Goal: Task Accomplishment & Management: Manage account settings

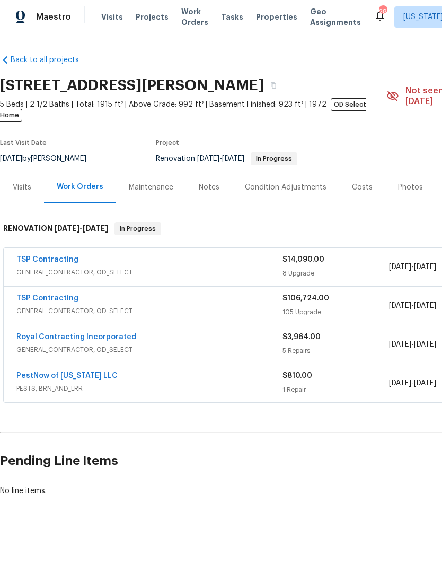
click at [149, 19] on span "Projects" at bounding box center [152, 17] width 33 height 11
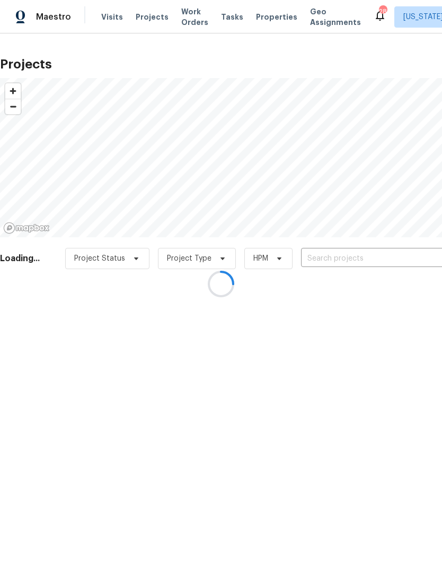
click at [345, 260] on div at bounding box center [221, 284] width 442 height 568
click at [343, 258] on div at bounding box center [221, 284] width 442 height 568
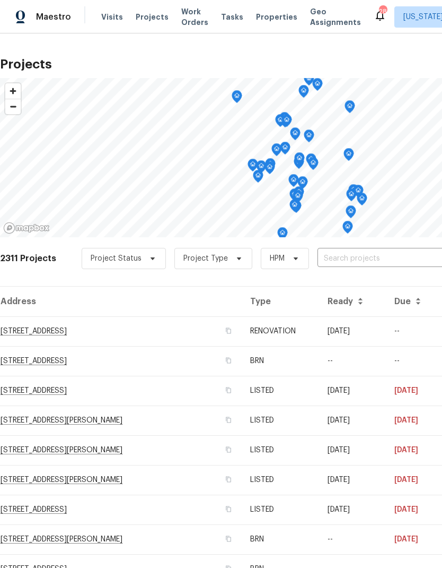
click at [376, 260] on input "text" at bounding box center [378, 258] width 121 height 16
type input "9078"
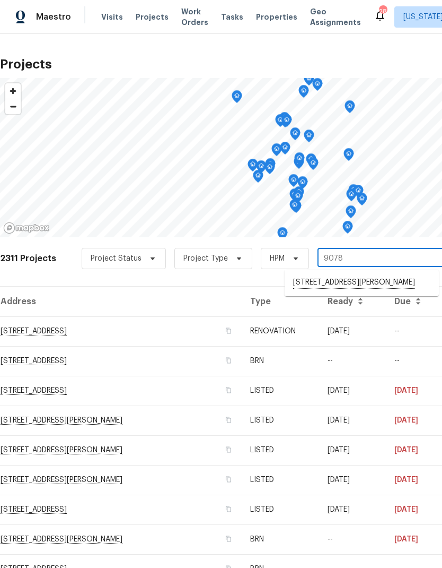
click at [351, 281] on li "9078 Reynolds Pl, Manassas, VA 20110" at bounding box center [362, 283] width 154 height 18
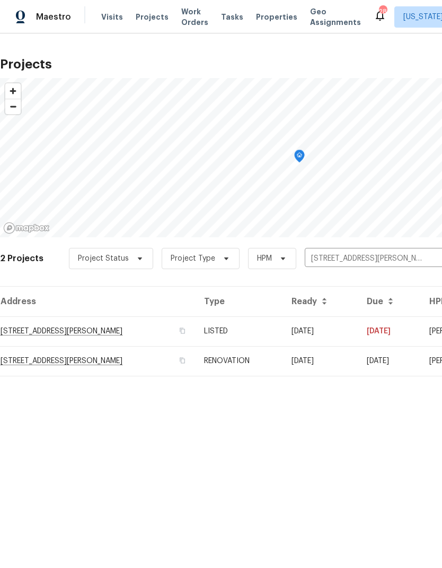
click at [116, 329] on td "9078 Reynolds Pl, Manassas, VA 20110" at bounding box center [98, 331] width 196 height 30
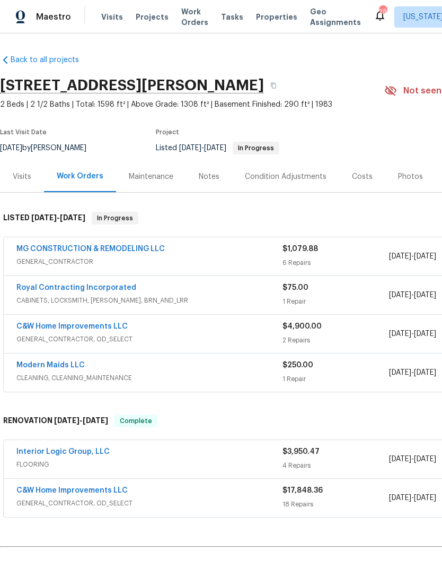
click at [146, 298] on span "CABINETS, LOCKSMITH, HANDYMAN, BRN_AND_LRR" at bounding box center [149, 300] width 266 height 11
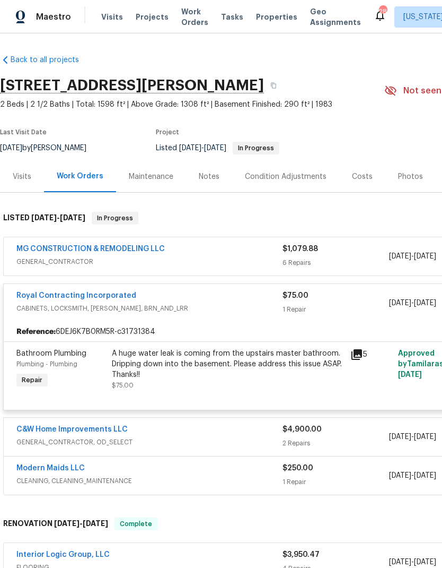
click at [356, 354] on icon at bounding box center [357, 354] width 11 height 11
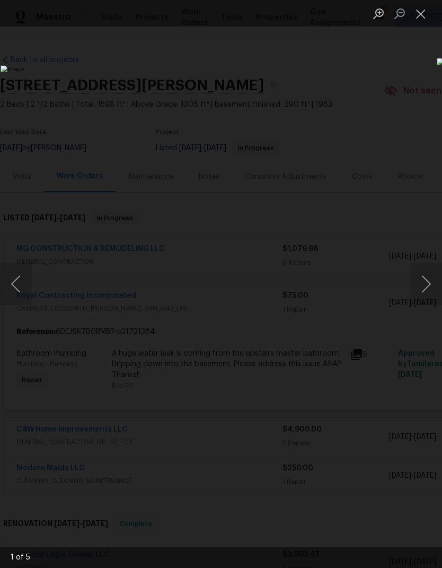
click at [427, 285] on button "Next image" at bounding box center [427, 284] width 32 height 42
click at [427, 290] on button "Next image" at bounding box center [427, 284] width 32 height 42
click at [421, 298] on button "Next image" at bounding box center [427, 284] width 32 height 42
click at [423, 18] on button "Close lightbox" at bounding box center [421, 13] width 21 height 19
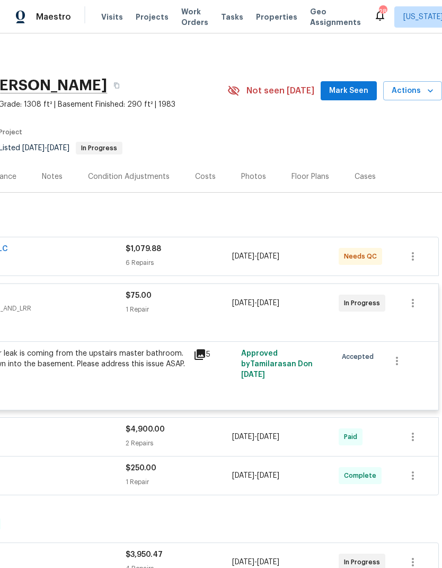
scroll to position [0, 157]
click at [415, 302] on icon "button" at bounding box center [413, 303] width 13 height 13
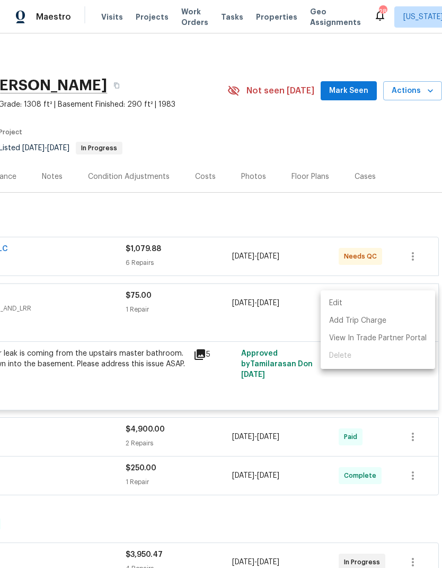
click at [356, 361] on ul "Edit Add Trip Charge View In Trade Partner Portal Delete" at bounding box center [378, 329] width 115 height 79
click at [353, 304] on li "Edit" at bounding box center [378, 303] width 115 height 18
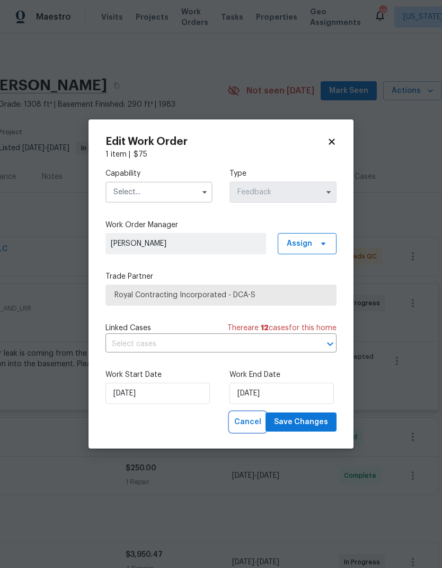
click at [259, 430] on button "Cancel" at bounding box center [248, 422] width 36 height 20
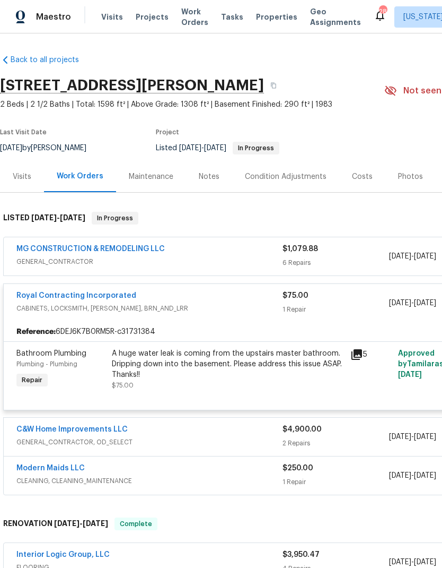
scroll to position [0, 0]
click at [97, 295] on link "Royal Contracting Incorporated" at bounding box center [76, 295] width 120 height 7
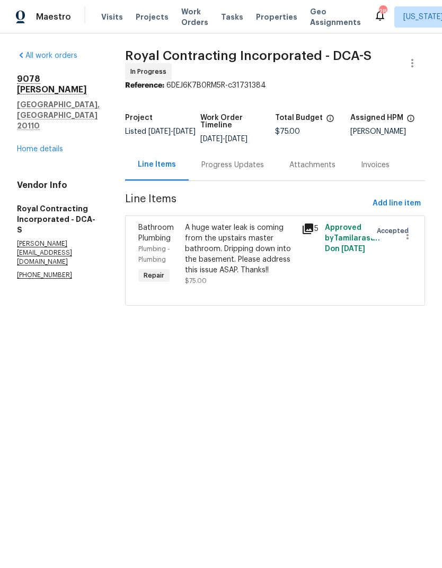
click at [244, 170] on div "Progress Updates" at bounding box center [233, 165] width 63 height 11
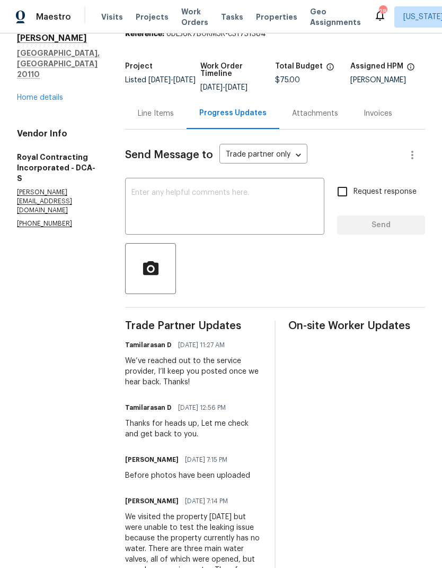
scroll to position [49, 0]
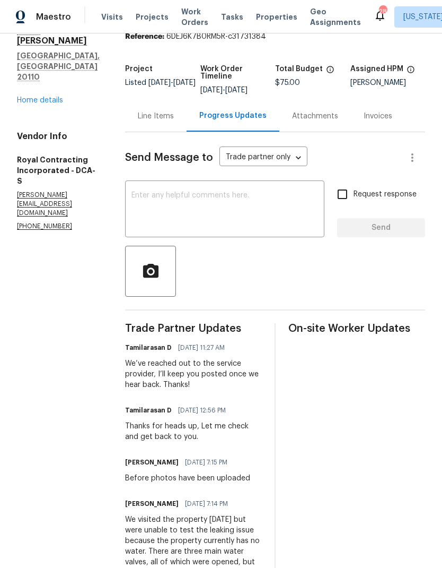
click at [249, 214] on textarea at bounding box center [225, 210] width 187 height 37
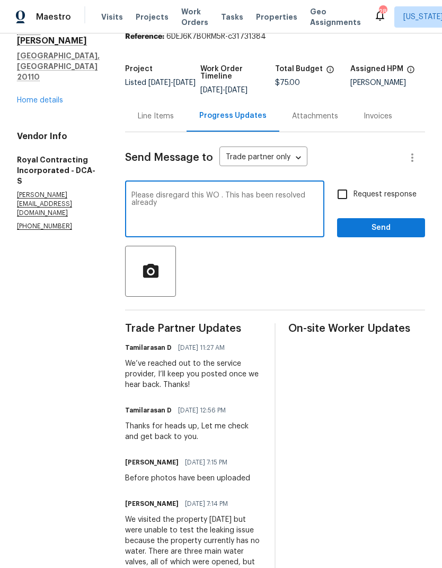
type textarea "Please disregard this WO . This has been resolved already"
click at [344, 205] on input "Request response" at bounding box center [343, 194] width 22 height 22
checkbox input "true"
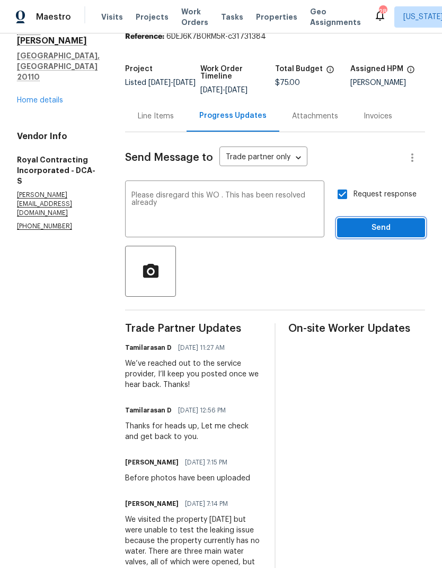
click at [376, 234] on span "Send" at bounding box center [381, 227] width 71 height 13
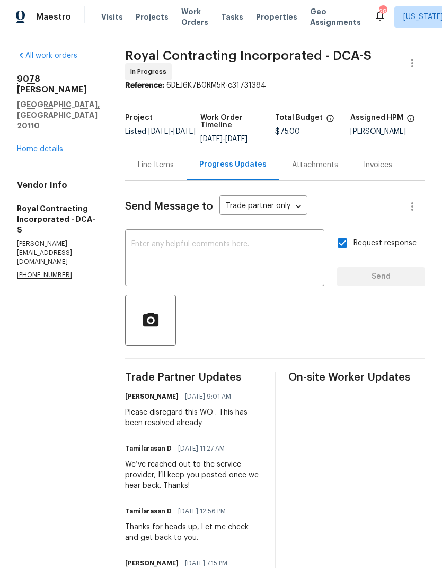
scroll to position [0, 0]
click at [42, 145] on link "Home details" at bounding box center [40, 148] width 46 height 7
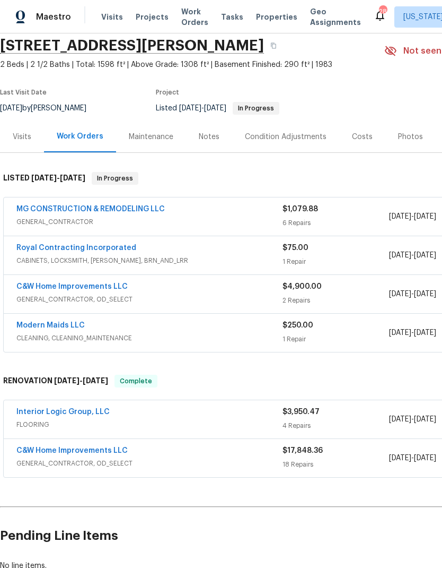
scroll to position [40, 0]
click at [224, 266] on div "Royal Contracting Incorporated CABINETS, LOCKSMITH, HANDYMAN, BRN_AND_LRR" at bounding box center [149, 254] width 266 height 25
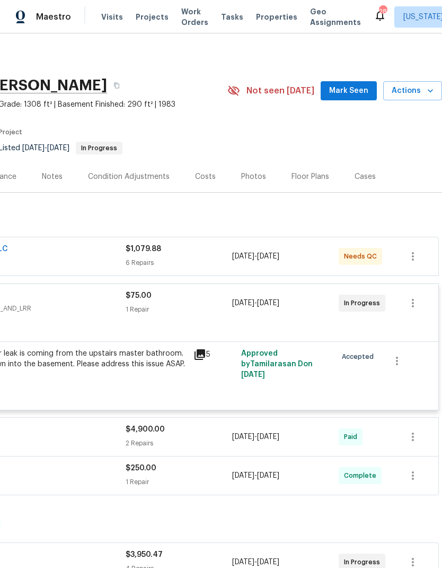
scroll to position [0, 157]
click at [413, 301] on icon "button" at bounding box center [413, 303] width 13 height 13
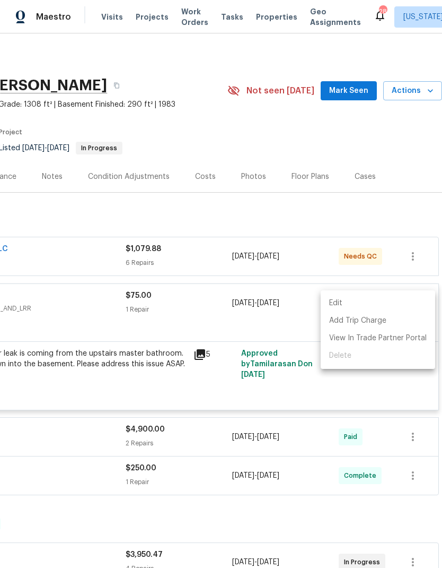
click at [354, 360] on ul "Edit Add Trip Charge View In Trade Partner Portal Delete" at bounding box center [378, 329] width 115 height 79
click at [415, 260] on div at bounding box center [221, 284] width 442 height 568
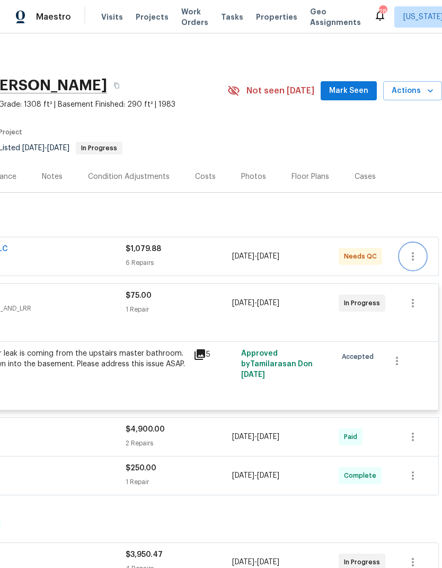
click at [415, 255] on icon "button" at bounding box center [413, 256] width 13 height 13
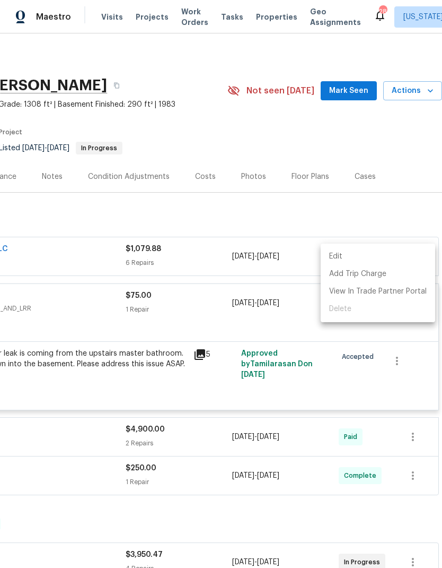
click at [397, 364] on div at bounding box center [221, 284] width 442 height 568
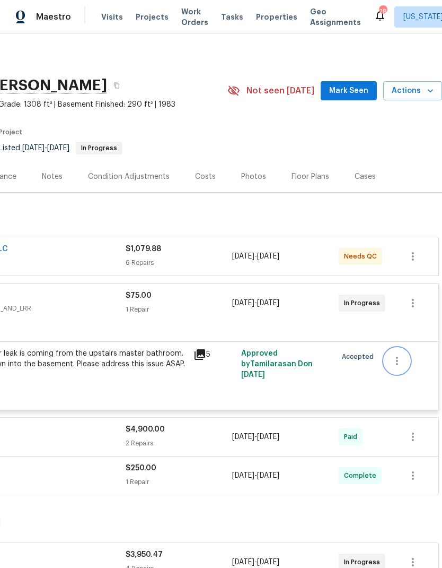
click at [402, 365] on icon "button" at bounding box center [397, 360] width 13 height 13
click at [321, 388] on div at bounding box center [221, 284] width 442 height 568
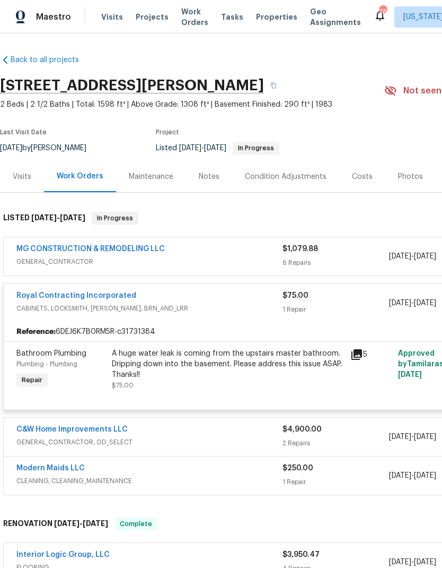
scroll to position [0, 0]
click at [219, 255] on div "MG CONSTRUCTION & REMODELING LLC" at bounding box center [149, 249] width 266 height 13
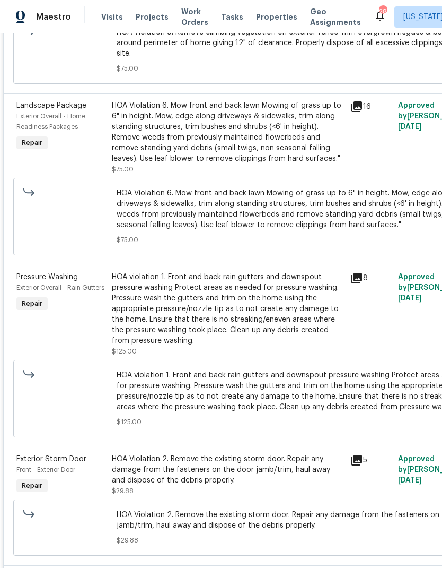
scroll to position [456, 0]
click at [215, 315] on div "HOA violation 1. Front and back rain gutters and downspout pressure washing Pro…" at bounding box center [228, 309] width 232 height 74
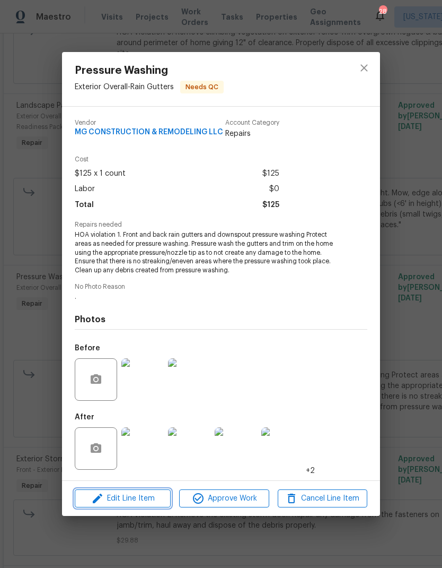
click at [137, 498] on span "Edit Line Item" at bounding box center [123, 498] width 90 height 13
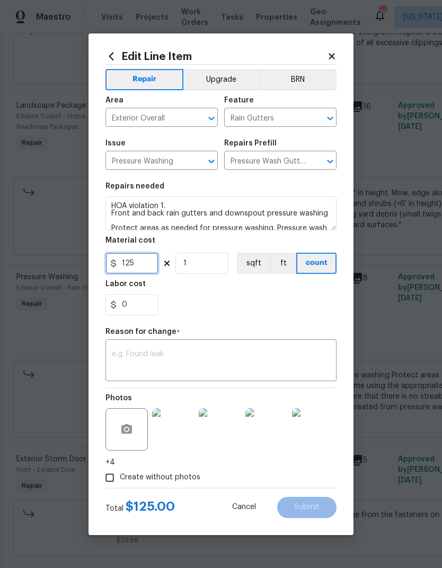
click at [140, 266] on input "125" at bounding box center [132, 263] width 53 height 21
type input "160"
click at [228, 354] on textarea at bounding box center [221, 361] width 219 height 22
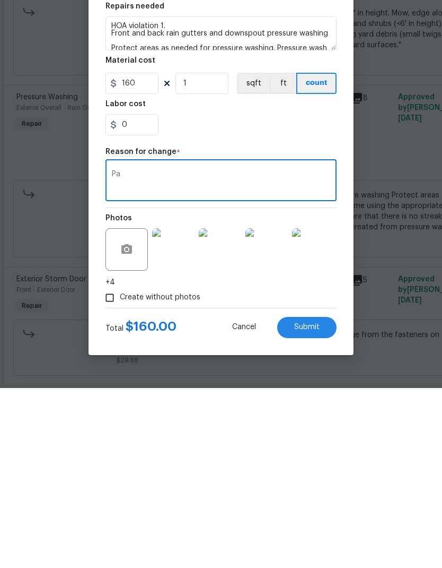
type textarea "P"
type textarea "."
click at [313, 503] on span "Submit" at bounding box center [306, 507] width 25 height 8
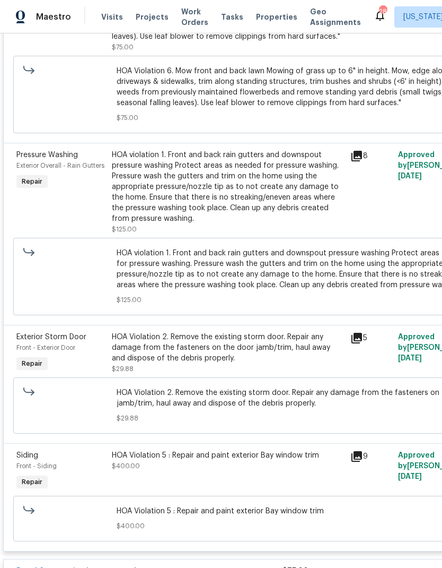
scroll to position [580, 0]
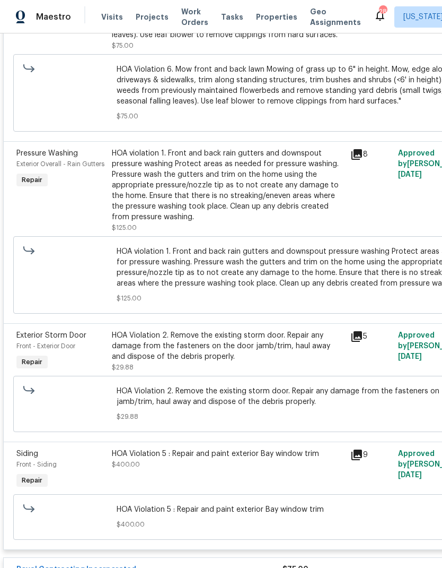
click at [216, 339] on div "HOA Violation 2. Remove the existing storm door. Repair any damage from the fas…" at bounding box center [228, 346] width 232 height 32
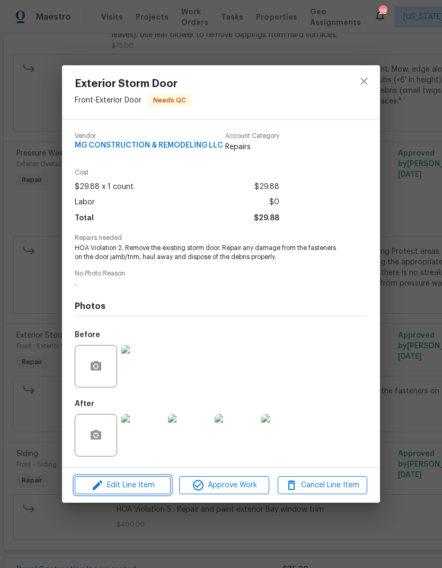
click at [145, 487] on span "Edit Line Item" at bounding box center [123, 484] width 90 height 13
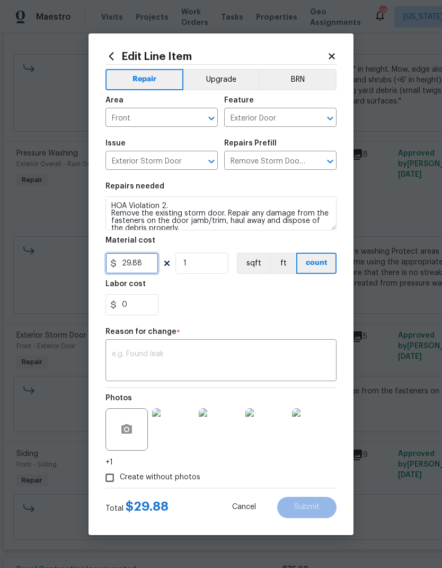
click at [146, 260] on input "29.88" at bounding box center [132, 263] width 53 height 21
type input "65"
click at [208, 343] on div "x ​" at bounding box center [221, 361] width 231 height 39
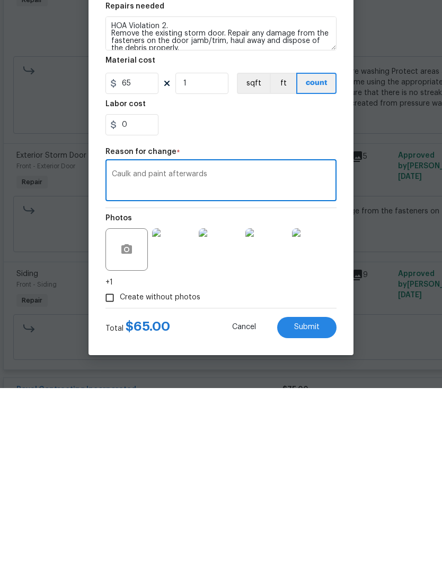
type textarea "Caulk and paint afterwards"
click at [309, 503] on span "Submit" at bounding box center [306, 507] width 25 height 8
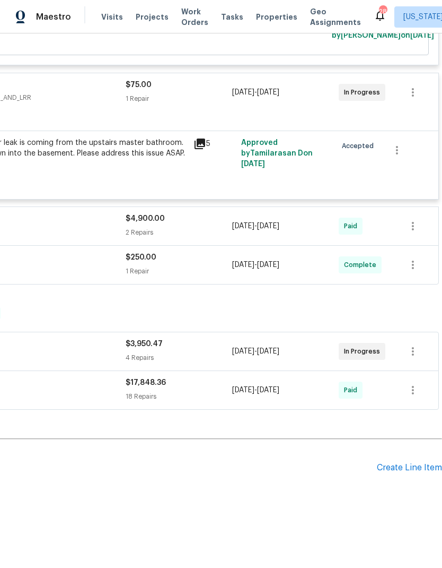
scroll to position [1064, 157]
click at [401, 463] on div "Create Line Item" at bounding box center [409, 468] width 65 height 10
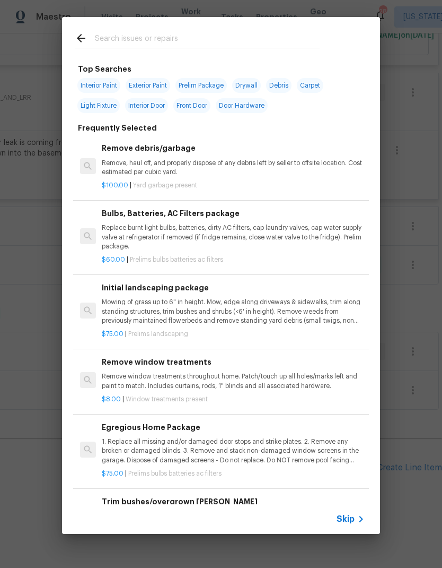
click at [234, 33] on input "text" at bounding box center [207, 40] width 225 height 16
type input "Leak"
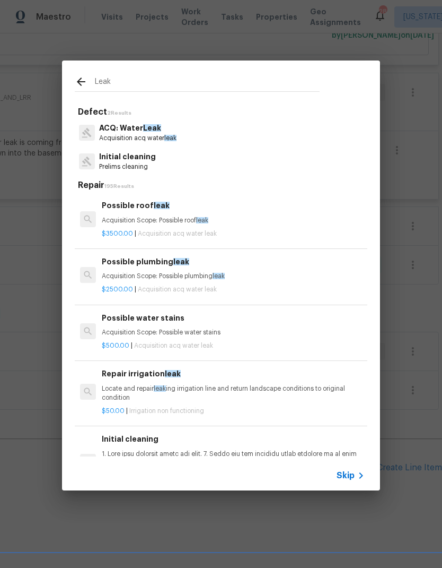
click at [225, 273] on span "leak" at bounding box center [219, 276] width 12 height 6
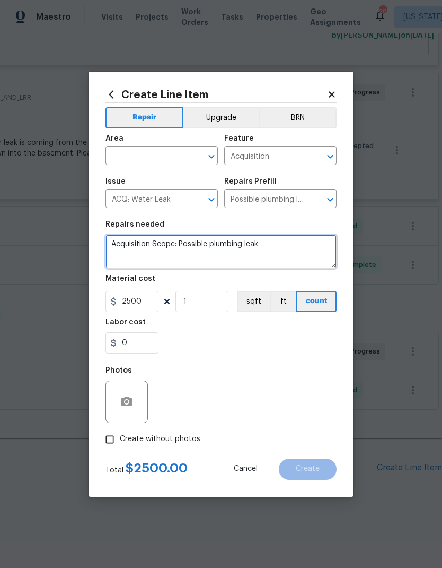
click at [277, 249] on textarea "Acquisition Scope: Possible plumbing leak" at bounding box center [221, 251] width 231 height 34
type textarea "Acquisition"
click at [215, 152] on icon "Open" at bounding box center [211, 156] width 13 height 13
type textarea "Fix plumbing leak and replace ceiling tile"
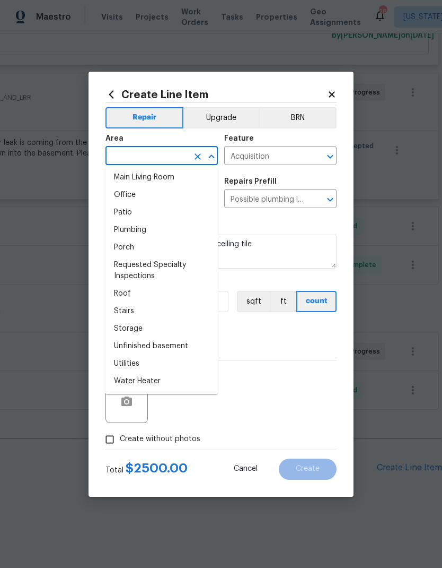
scroll to position [633, 0]
click at [188, 344] on li "Unfinished basement" at bounding box center [162, 346] width 112 height 18
type input "Unfinished basement"
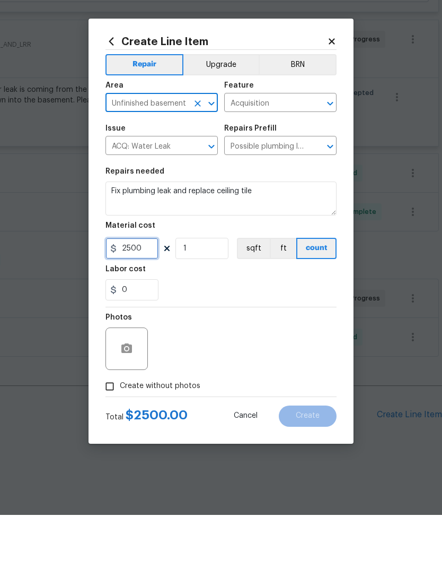
click at [149, 291] on input "2500" at bounding box center [132, 301] width 53 height 21
type input "173.35"
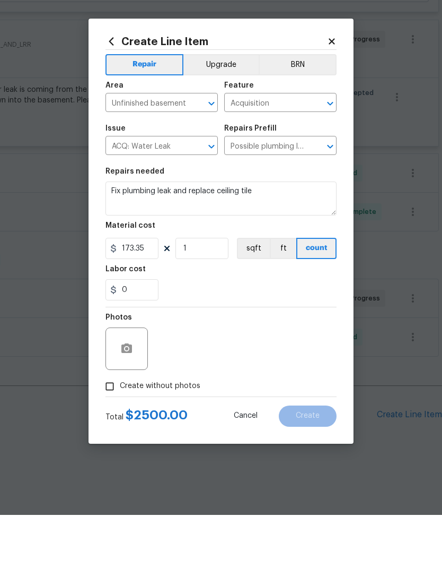
click at [255, 360] on div "Photos" at bounding box center [221, 394] width 231 height 69
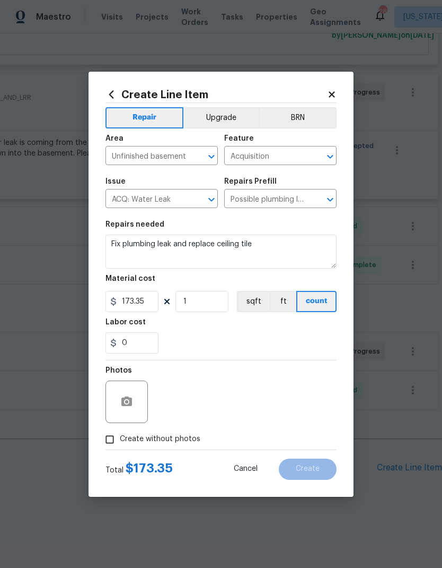
click at [118, 439] on input "Create without photos" at bounding box center [110, 439] width 20 height 20
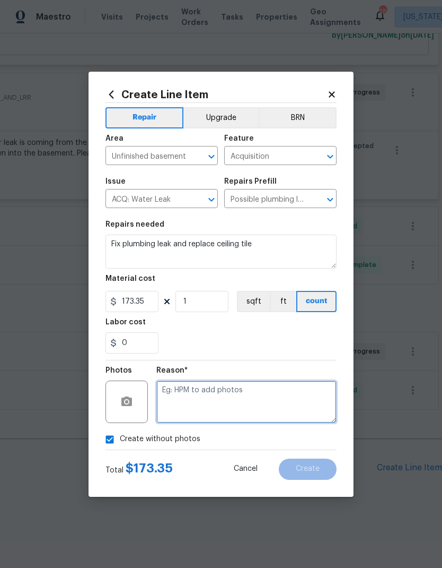
click at [248, 405] on textarea at bounding box center [246, 401] width 180 height 42
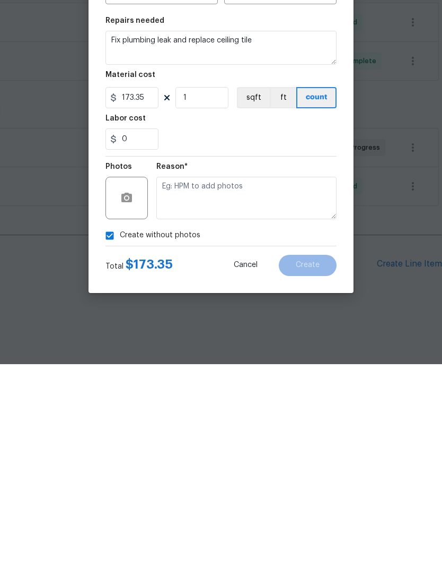
click at [111, 429] on input "Create without photos" at bounding box center [110, 439] width 20 height 20
checkbox input "false"
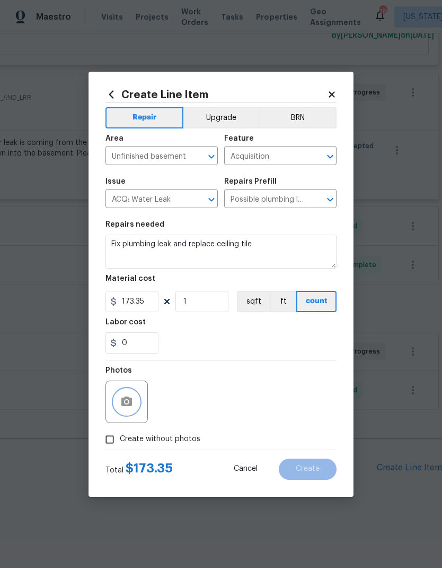
click at [133, 405] on button "button" at bounding box center [126, 401] width 25 height 25
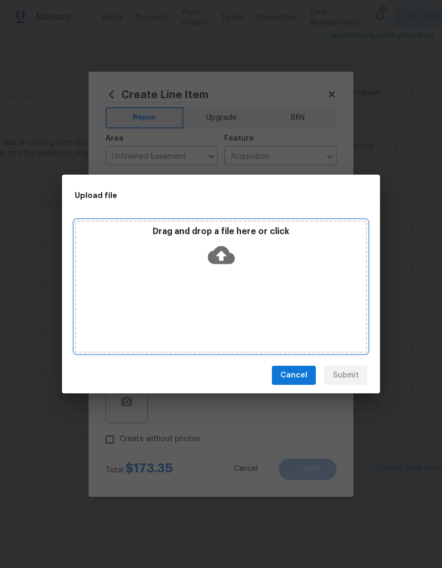
click at [224, 240] on div "Drag and drop a file here or click" at bounding box center [221, 249] width 290 height 46
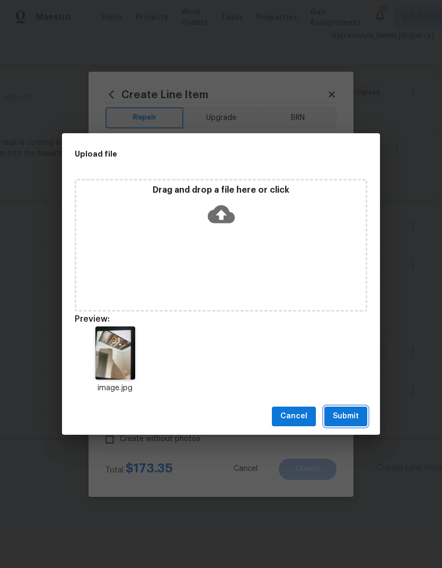
click at [353, 417] on span "Submit" at bounding box center [346, 416] width 26 height 13
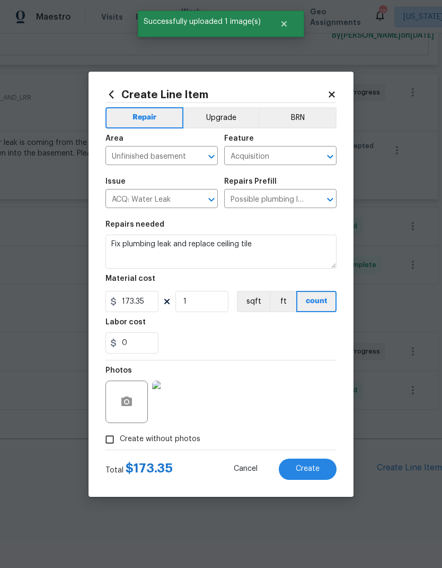
click at [312, 473] on span "Create" at bounding box center [308, 469] width 24 height 8
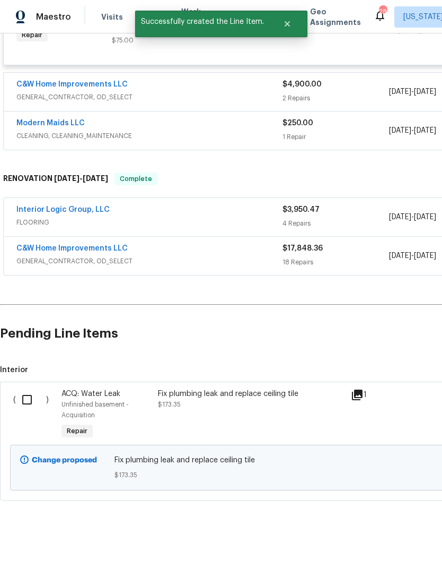
scroll to position [1228, 0]
click at [30, 396] on input "checkbox" at bounding box center [31, 400] width 30 height 22
checkbox input "true"
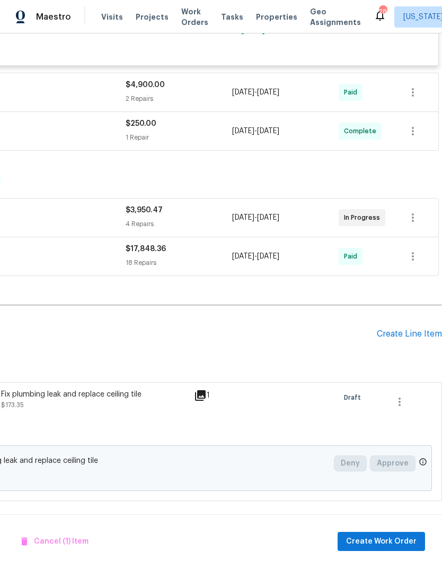
scroll to position [1228, 157]
click at [405, 329] on div "Create Line Item" at bounding box center [409, 334] width 65 height 10
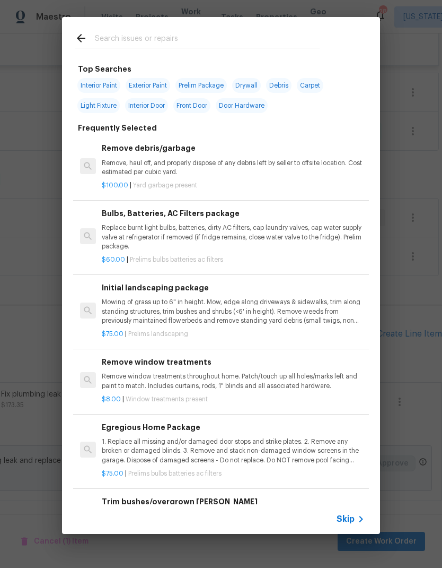
click at [233, 38] on input "text" at bounding box center [207, 40] width 225 height 16
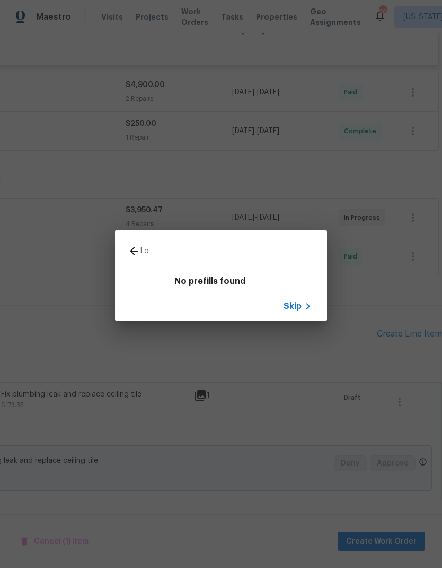
type input "L"
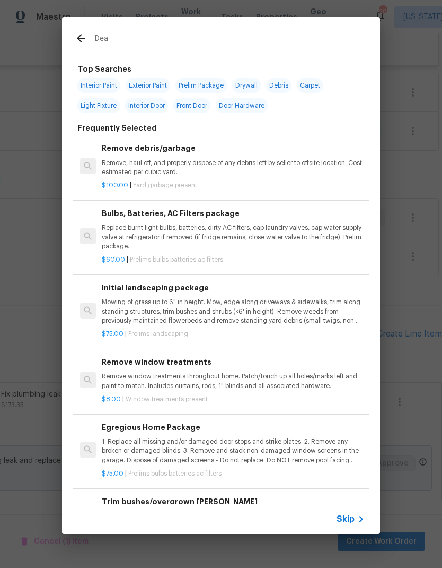
type input "Dead"
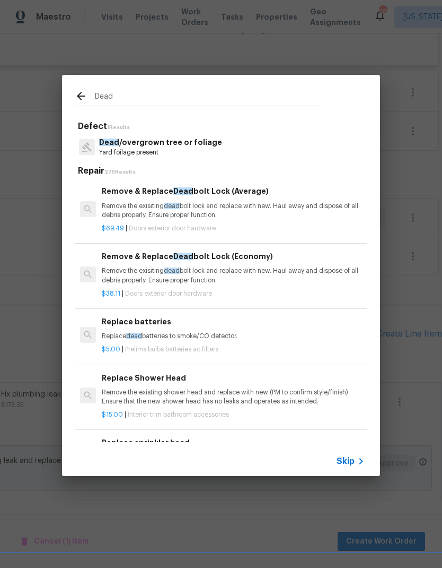
click at [278, 221] on div "$69.49 | Doors exterior door hardware" at bounding box center [233, 226] width 263 height 13
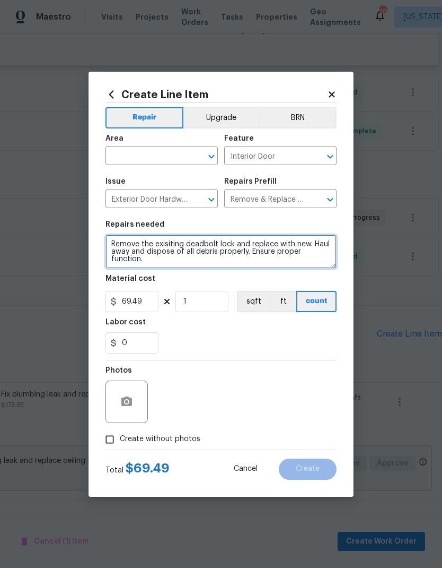
click at [224, 262] on textarea "Remove the exisiting deadbolt lock and replace with new. Haul away and dispose …" at bounding box center [221, 251] width 231 height 34
type textarea "Remove the"
type textarea "Lockbox replacement"
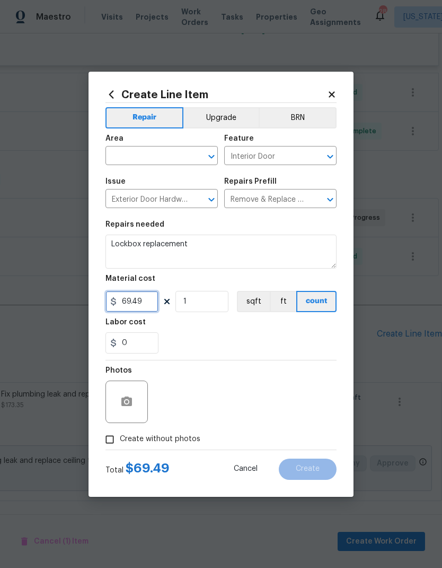
click at [149, 300] on input "69.49" at bounding box center [132, 301] width 53 height 21
type input "50"
click at [205, 341] on div "0" at bounding box center [221, 342] width 231 height 21
click at [208, 153] on icon "Open" at bounding box center [211, 156] width 13 height 13
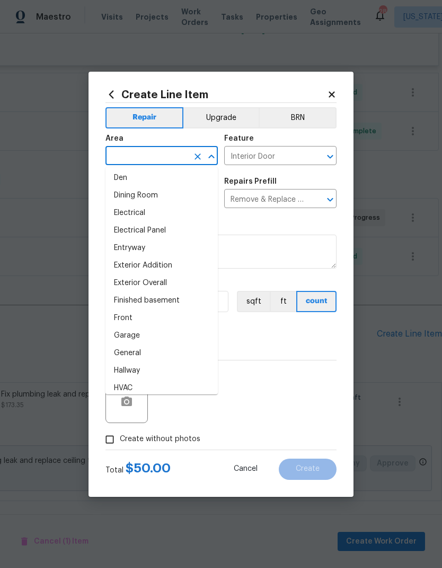
scroll to position [177, 0]
click at [164, 317] on li "Front" at bounding box center [162, 319] width 112 height 18
type input "Front"
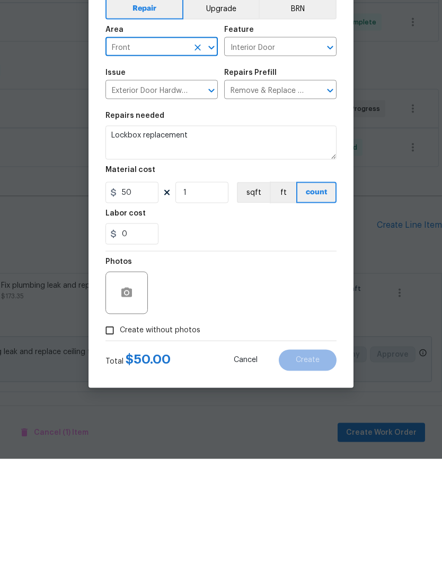
click at [114, 429] on input "Create without photos" at bounding box center [110, 439] width 20 height 20
checkbox input "true"
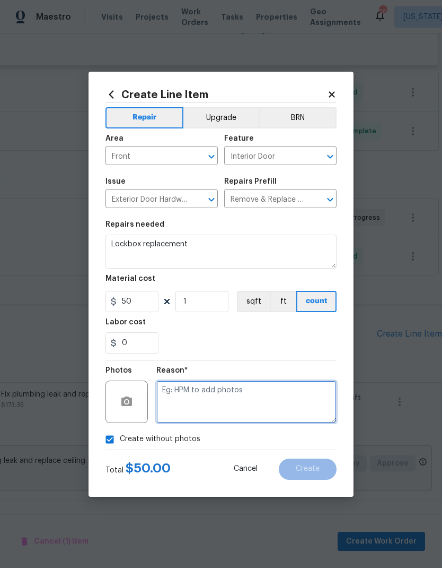
click at [286, 397] on textarea at bounding box center [246, 401] width 180 height 42
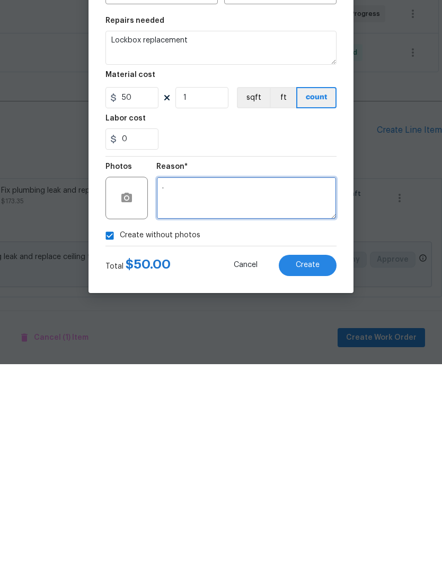
type textarea "."
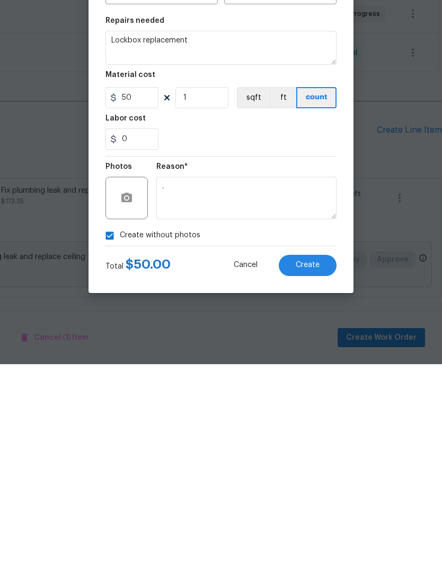
click at [310, 465] on span "Create" at bounding box center [308, 469] width 24 height 8
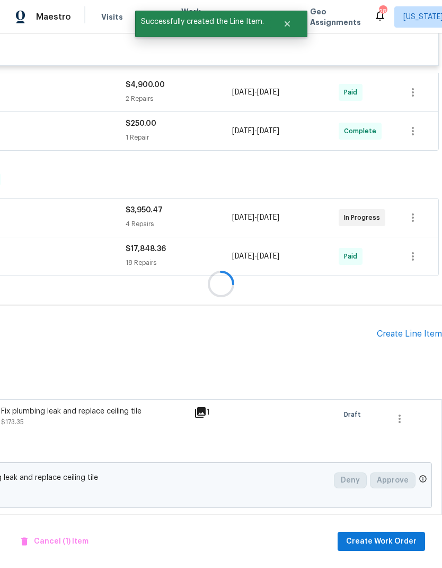
checkbox input "false"
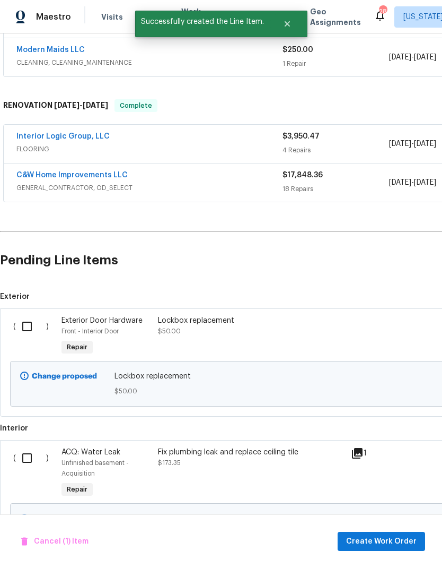
scroll to position [1301, 0]
click at [27, 323] on input "checkbox" at bounding box center [31, 326] width 30 height 22
checkbox input "true"
click at [32, 456] on input "checkbox" at bounding box center [31, 458] width 30 height 22
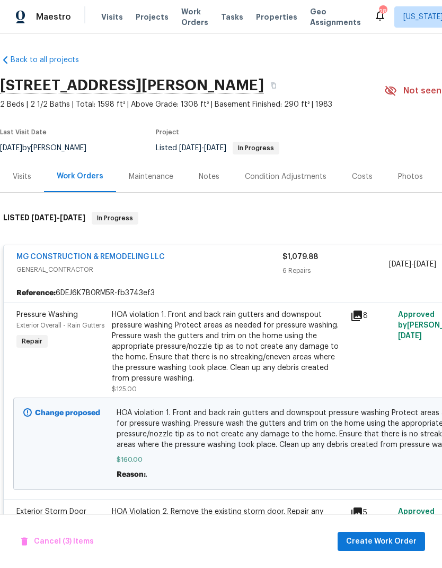
scroll to position [-1, 0]
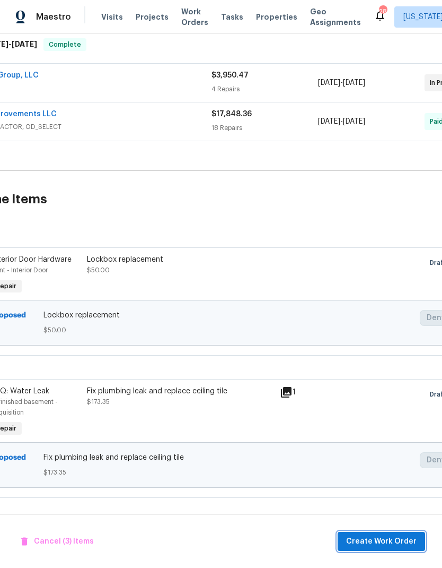
click at [385, 540] on span "Create Work Order" at bounding box center [381, 541] width 71 height 13
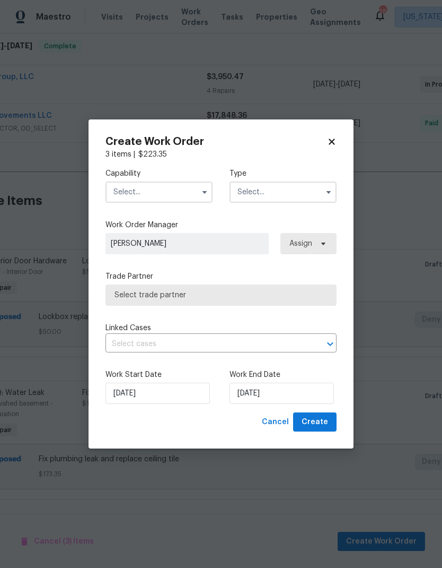
checkbox input "false"
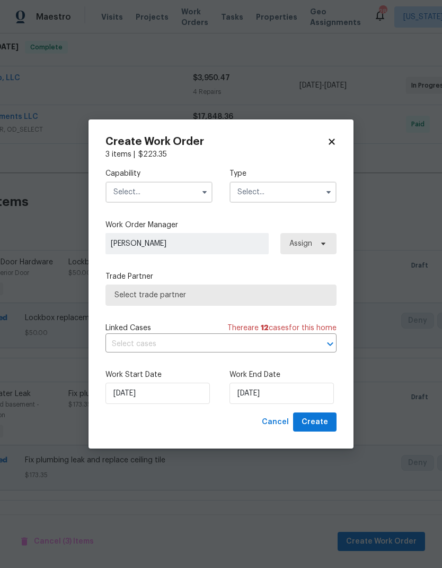
click at [205, 188] on icon "button" at bounding box center [205, 192] width 8 height 8
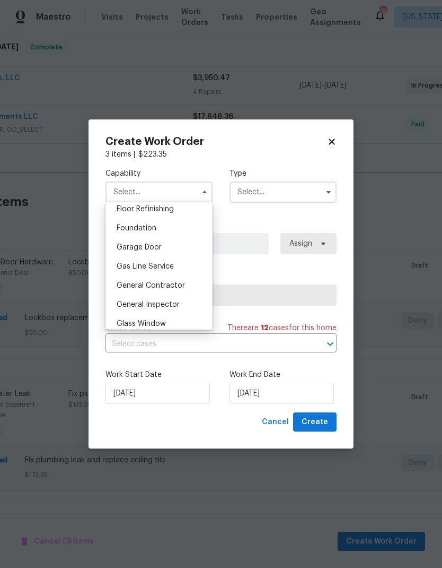
scroll to position [444, 0]
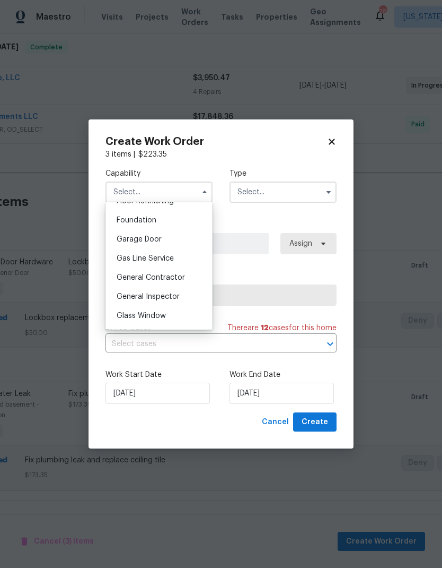
click at [183, 275] on span "General Contractor" at bounding box center [151, 277] width 68 height 7
type input "General Contractor"
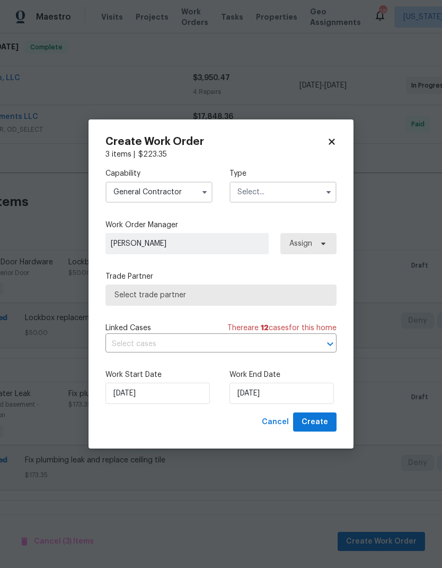
click at [325, 193] on icon "button" at bounding box center [329, 192] width 8 height 8
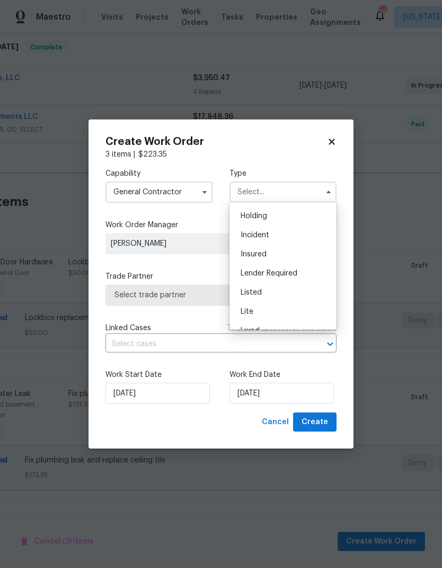
scroll to position [50, 0]
click at [293, 281] on div "Listed" at bounding box center [283, 278] width 102 height 19
type input "Listed"
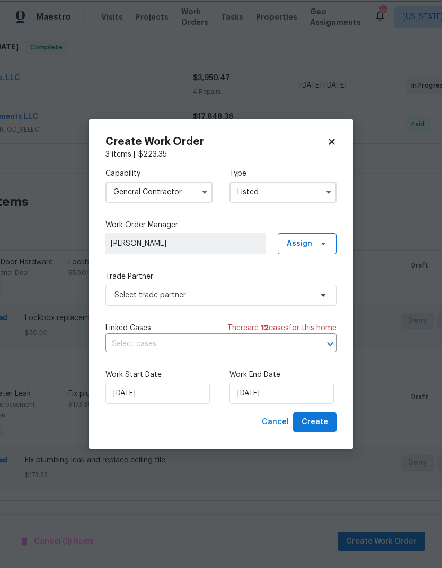
scroll to position [0, 0]
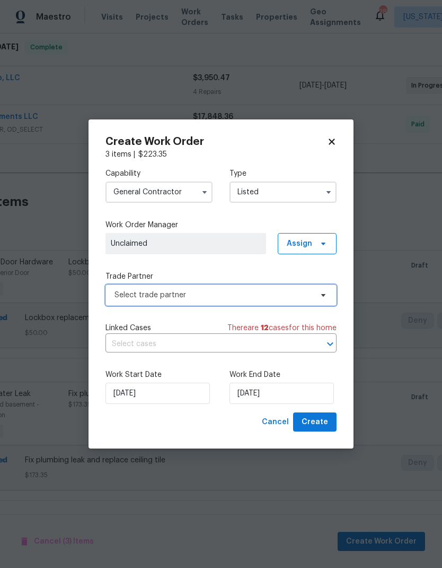
click at [321, 298] on icon at bounding box center [323, 295] width 8 height 8
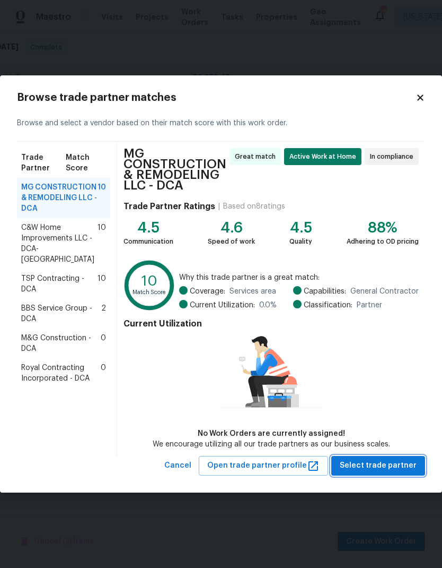
click at [381, 468] on span "Select trade partner" at bounding box center [378, 465] width 77 height 13
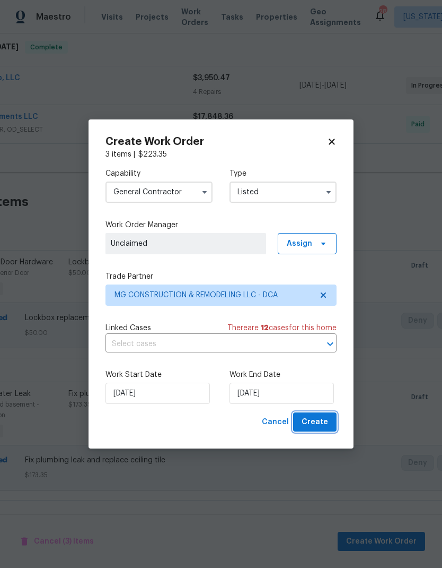
click at [324, 418] on span "Create" at bounding box center [315, 421] width 27 height 13
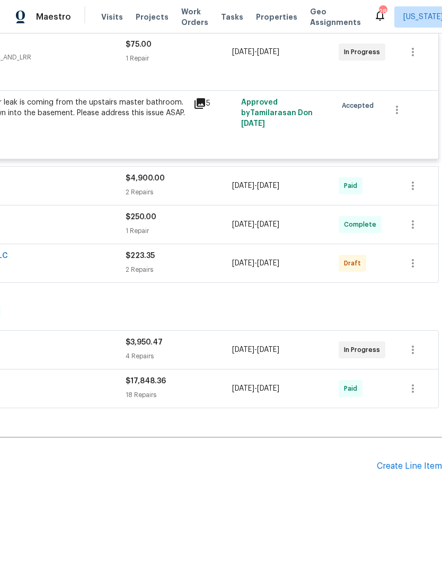
scroll to position [1134, 157]
click at [420, 258] on button "button" at bounding box center [413, 263] width 25 height 25
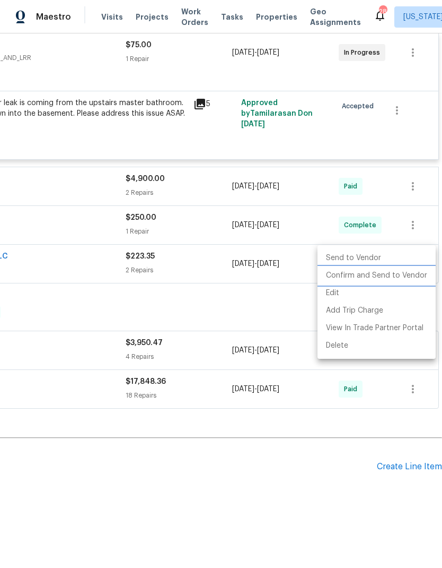
click at [382, 279] on li "Confirm and Send to Vendor" at bounding box center [377, 276] width 118 height 18
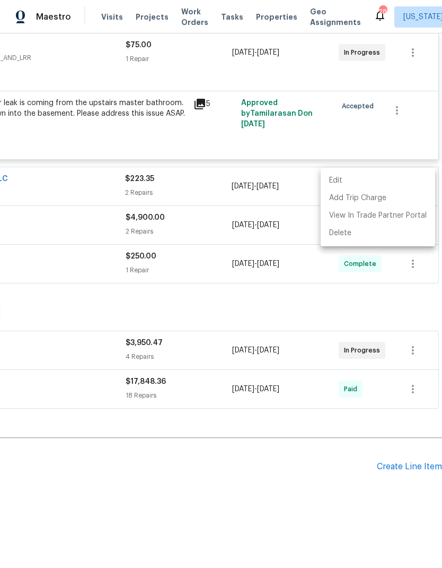
click at [225, 485] on div at bounding box center [221, 284] width 442 height 568
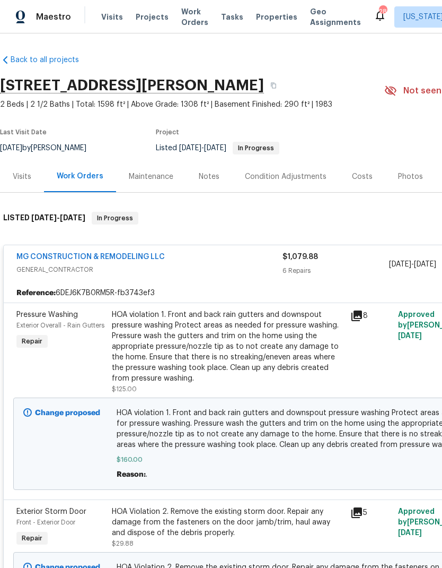
scroll to position [0, 0]
click at [230, 353] on div "HOA violation 1. Front and back rain gutters and downspout pressure washing Pro…" at bounding box center [228, 346] width 232 height 74
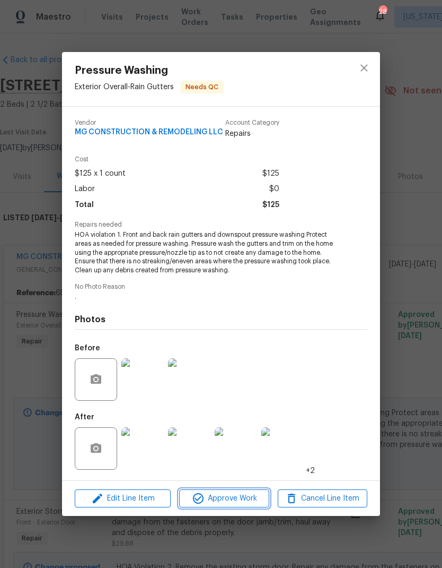
click at [231, 498] on span "Approve Work" at bounding box center [223, 498] width 83 height 13
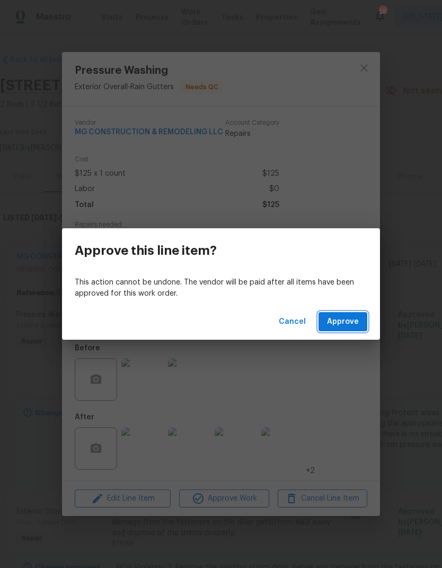
click at [357, 321] on span "Approve" at bounding box center [343, 321] width 32 height 13
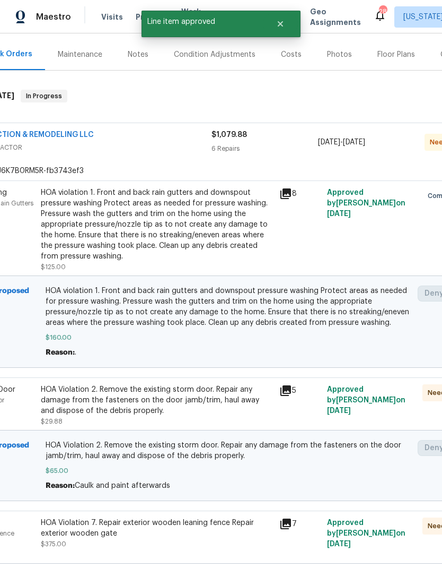
scroll to position [123, 70]
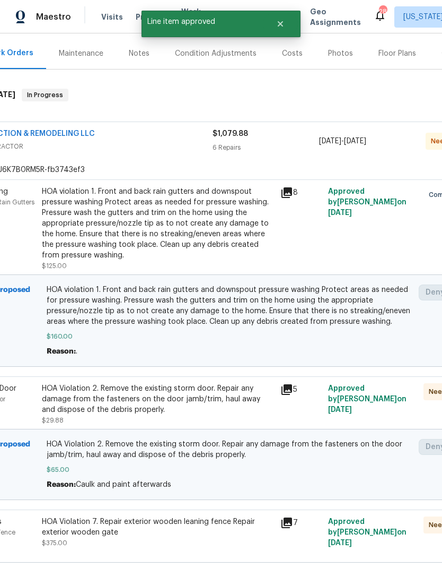
click at [194, 394] on div "HOA Violation 2. Remove the existing storm door. Repair any damage from the fas…" at bounding box center [158, 399] width 232 height 32
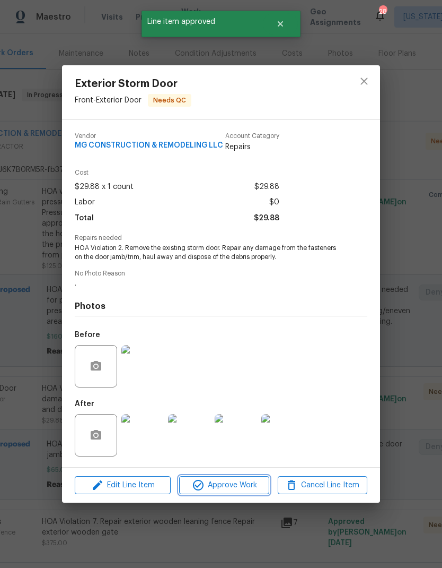
click at [240, 483] on span "Approve Work" at bounding box center [223, 484] width 83 height 13
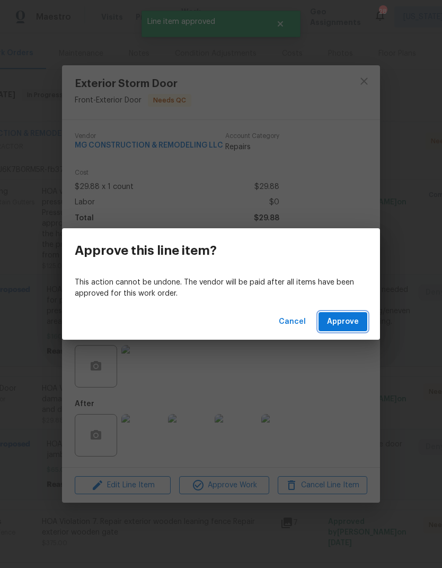
click at [345, 320] on span "Approve" at bounding box center [343, 321] width 32 height 13
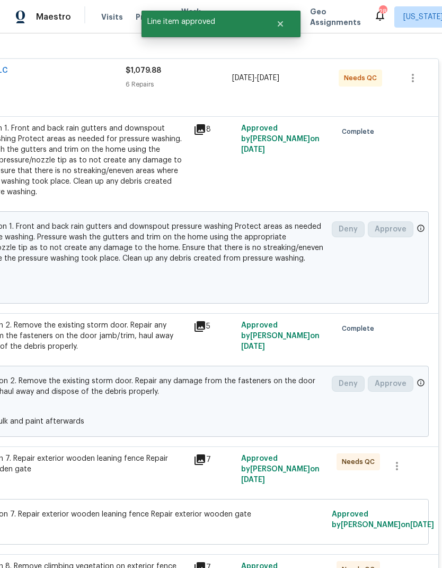
scroll to position [186, 157]
click at [137, 471] on div "HOA Violation 7. Repair exterior wooden leaning fence Repair exterior wooden ga…" at bounding box center [71, 463] width 232 height 21
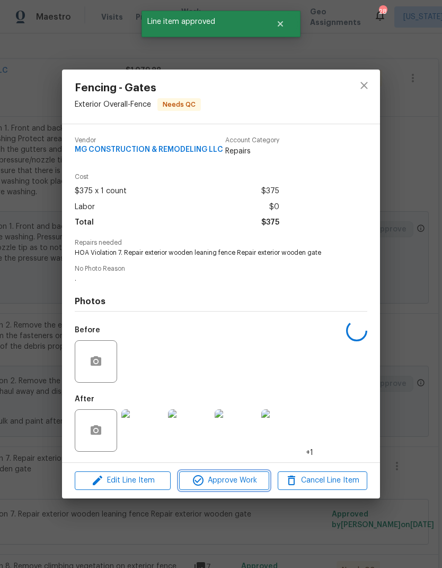
click at [230, 483] on span "Approve Work" at bounding box center [223, 480] width 83 height 13
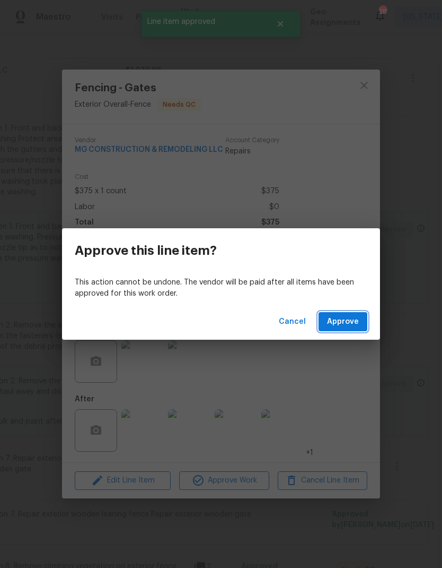
click at [347, 318] on span "Approve" at bounding box center [343, 321] width 32 height 13
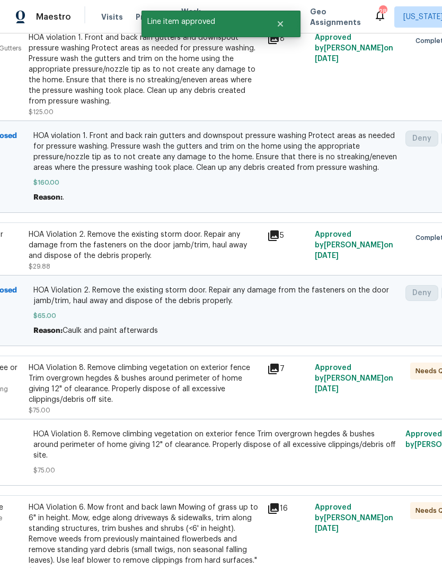
scroll to position [277, 80]
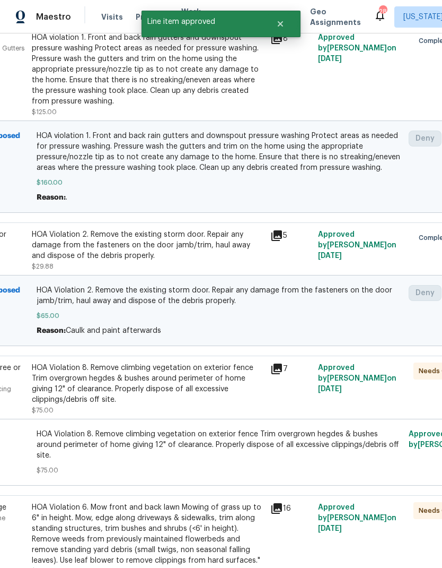
click at [171, 393] on div "HOA Violation 8. Remove climbing vegetation on exterior fence Trim overgrown he…" at bounding box center [148, 383] width 232 height 42
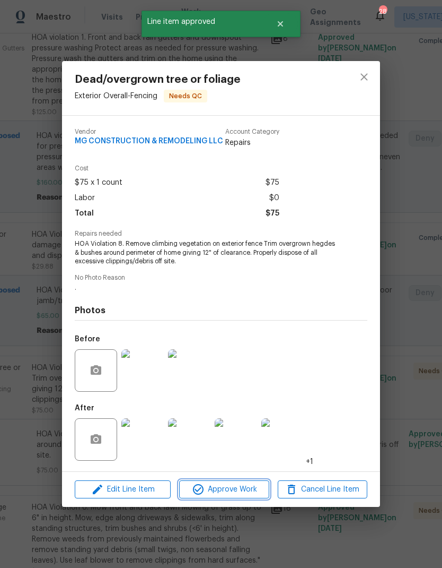
click at [234, 489] on span "Approve Work" at bounding box center [223, 489] width 83 height 13
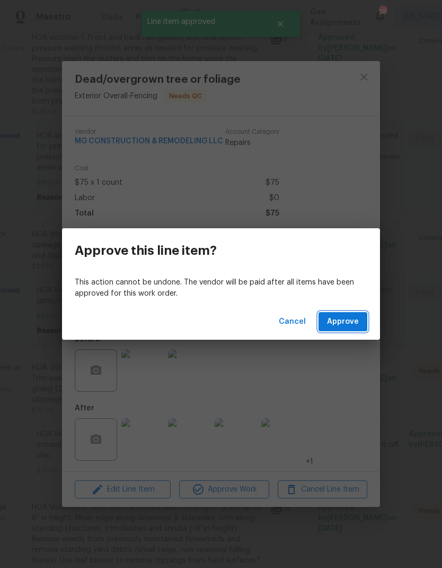
click at [342, 325] on span "Approve" at bounding box center [343, 321] width 32 height 13
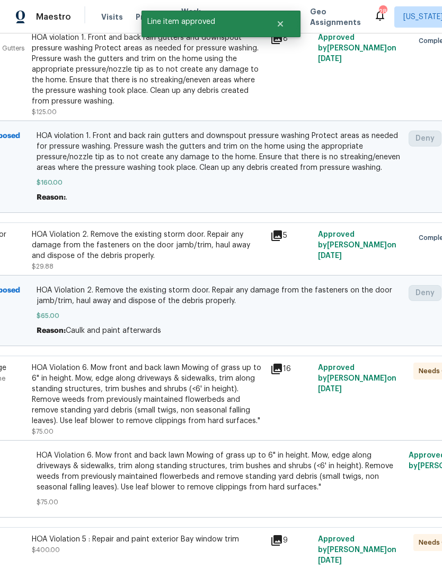
click at [185, 394] on div "HOA Violation 6. Mow front and back lawn Mowing of grass up to 6" in height. Mo…" at bounding box center [148, 394] width 232 height 64
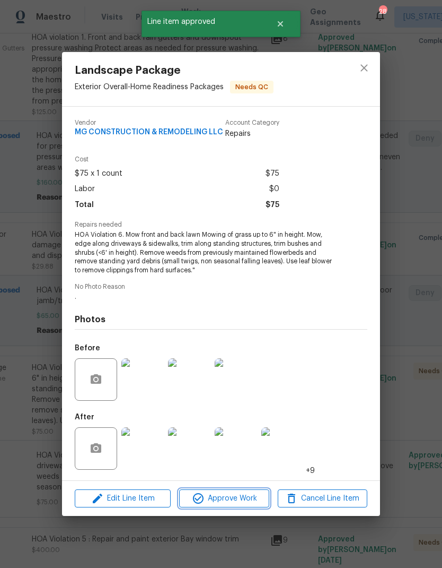
click at [236, 499] on span "Approve Work" at bounding box center [223, 498] width 83 height 13
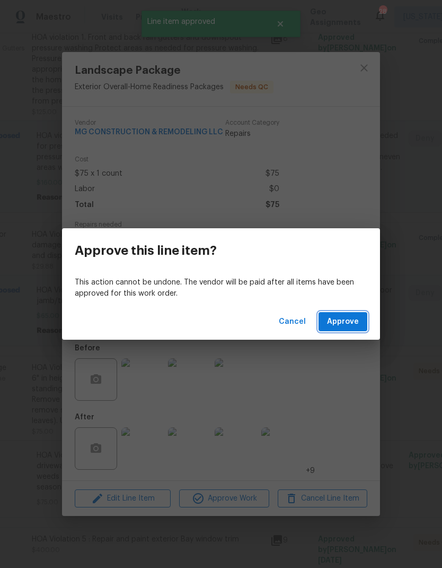
click at [355, 315] on button "Approve" at bounding box center [343, 322] width 49 height 20
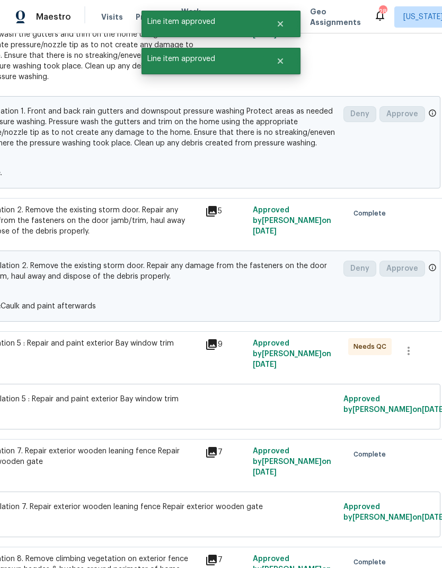
scroll to position [307, 121]
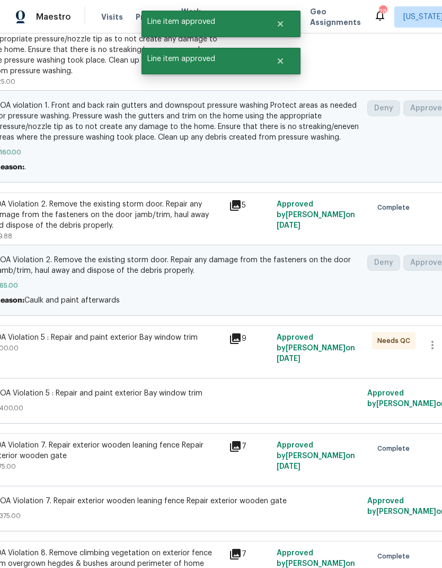
click at [157, 346] on div "HOA Violation 5 : Repair and paint exterior Bay window trim $400.00" at bounding box center [106, 342] width 232 height 21
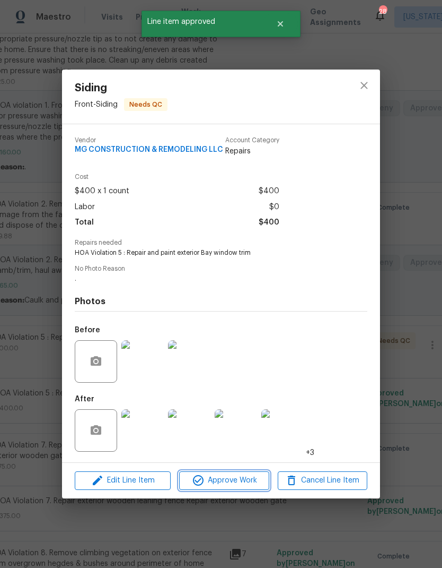
click at [233, 481] on span "Approve Work" at bounding box center [223, 480] width 83 height 13
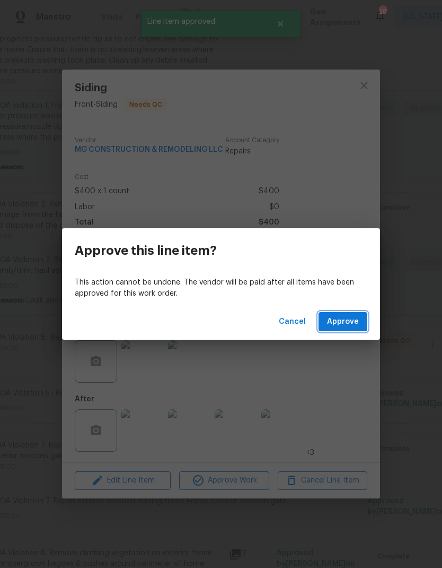
click at [354, 319] on span "Approve" at bounding box center [343, 321] width 32 height 13
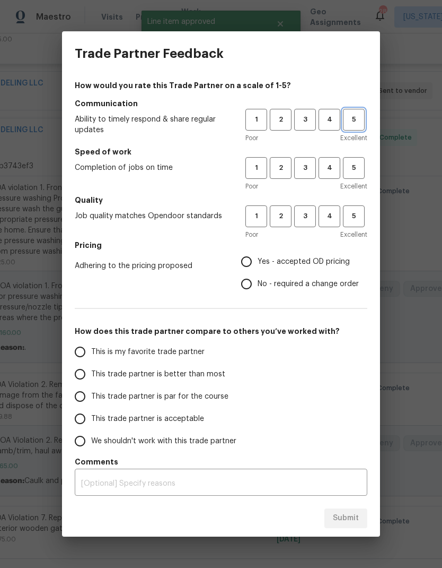
click at [353, 128] on button "5" at bounding box center [354, 120] width 22 height 22
click at [360, 172] on span "5" at bounding box center [354, 168] width 20 height 12
click at [359, 214] on span "5" at bounding box center [354, 216] width 20 height 12
click at [255, 257] on input "Yes - accepted OD pricing" at bounding box center [247, 261] width 22 height 22
radio input "true"
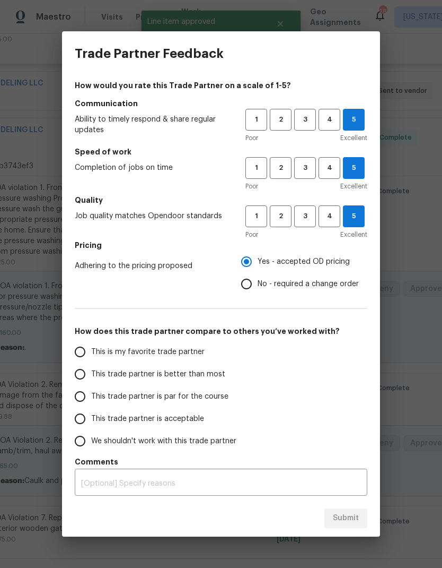
click at [84, 355] on input "This is my favorite trade partner" at bounding box center [80, 352] width 22 height 22
click at [355, 520] on span "Submit" at bounding box center [346, 517] width 26 height 13
radio input "true"
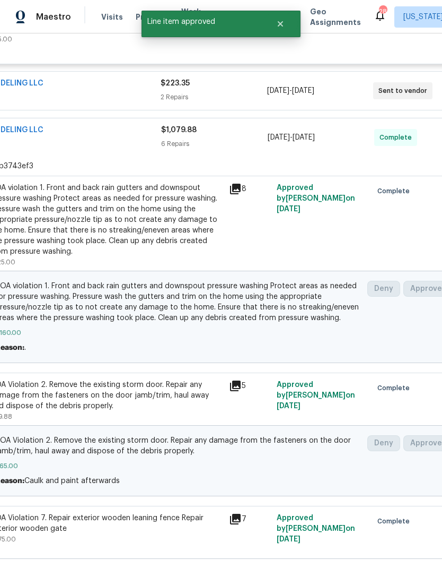
radio input "false"
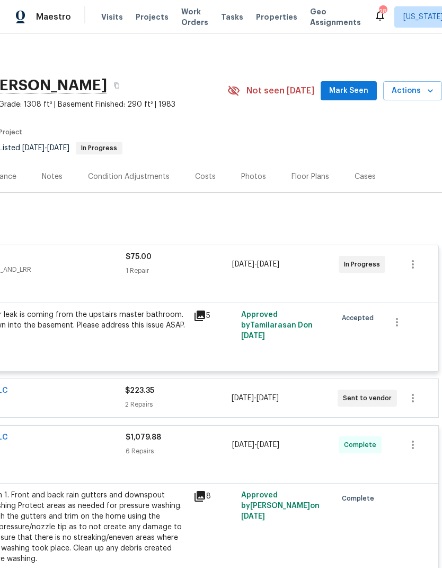
scroll to position [0, 157]
click at [427, 93] on icon "button" at bounding box center [430, 90] width 11 height 11
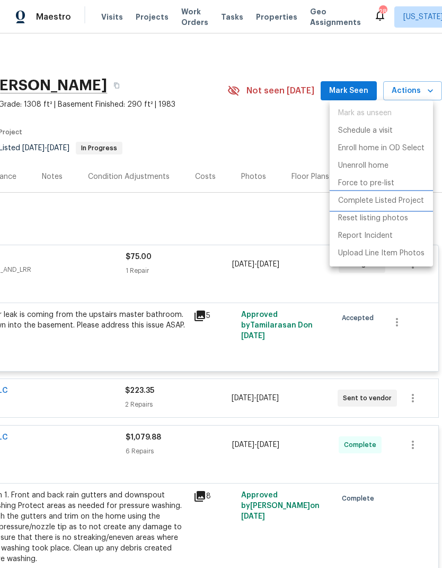
click at [358, 199] on p "Complete Listed Project" at bounding box center [381, 200] width 86 height 11
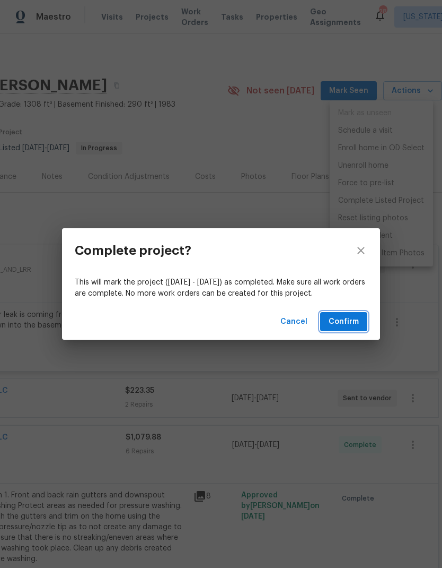
click at [347, 324] on span "Confirm" at bounding box center [344, 321] width 30 height 13
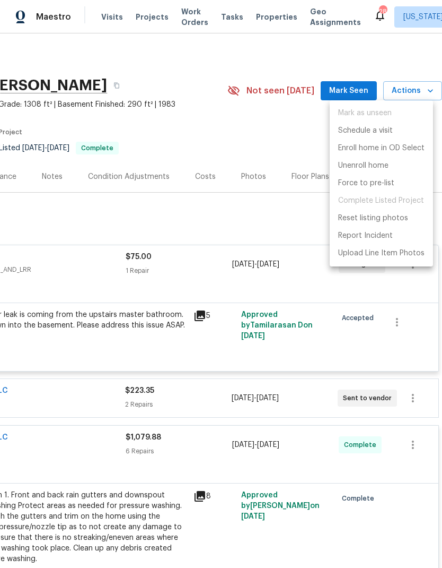
click at [249, 132] on div at bounding box center [221, 284] width 442 height 568
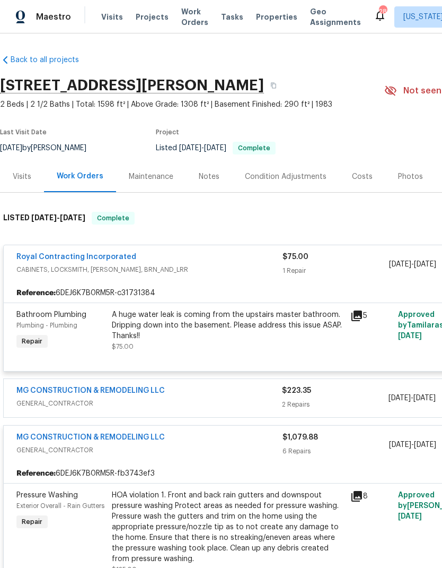
scroll to position [0, 0]
click at [155, 172] on div "Maintenance" at bounding box center [151, 176] width 45 height 11
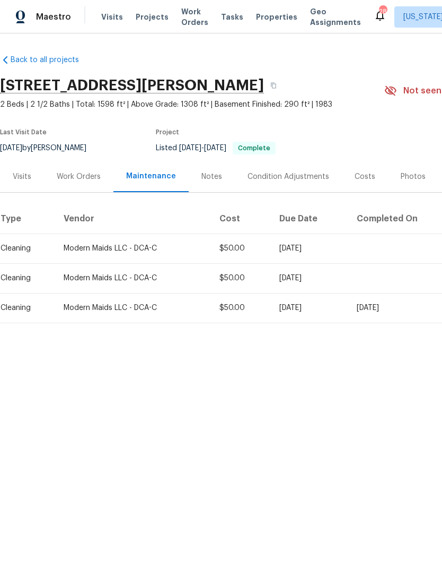
click at [83, 176] on div "Work Orders" at bounding box center [79, 176] width 44 height 11
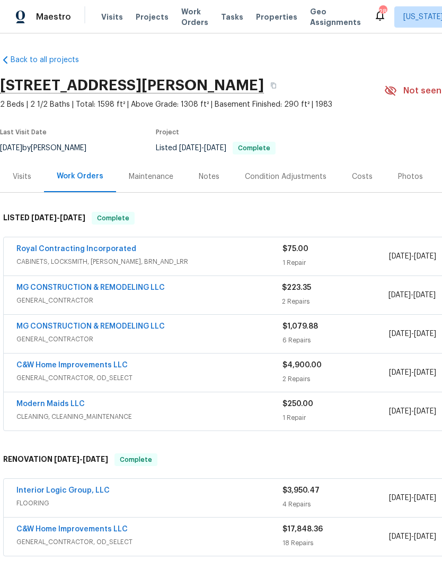
click at [217, 172] on div "Notes" at bounding box center [209, 176] width 46 height 31
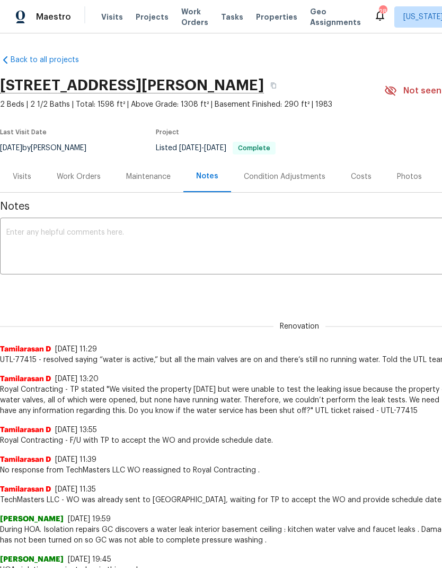
click at [62, 247] on textarea at bounding box center [299, 247] width 587 height 37
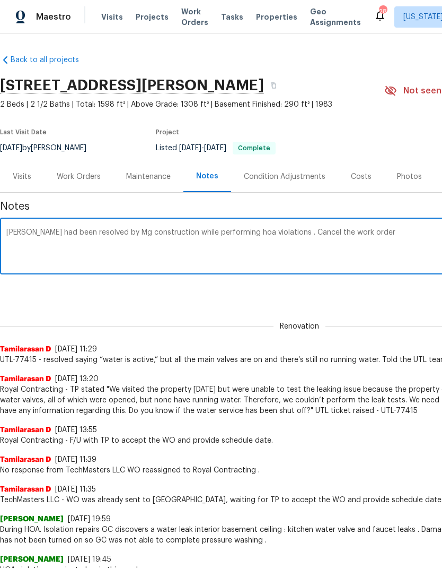
click at [269, 236] on textarea "Leak had been resolved by Mg construction while performing hoa violations . Can…" at bounding box center [299, 247] width 587 height 37
click at [394, 231] on textarea "Leak had been resolved by Mg construction while performing hoa violations . Ple…" at bounding box center [299, 247] width 587 height 37
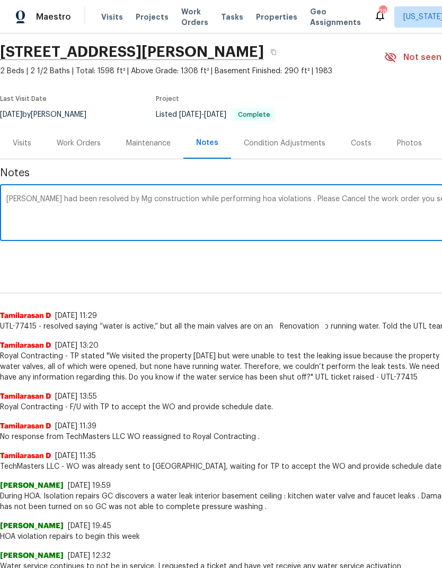
scroll to position [33, 157]
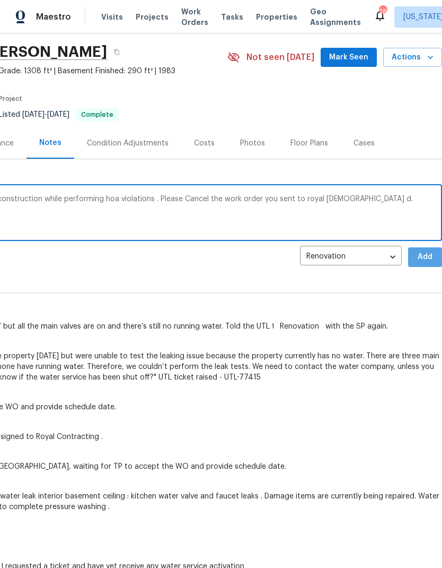
type textarea "Leak had been resolved by Mg construction while performing hoa violations . Ple…"
click at [425, 256] on span "Add" at bounding box center [425, 256] width 17 height 13
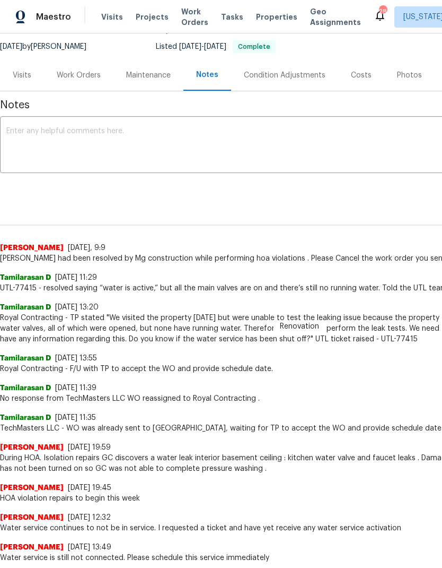
scroll to position [102, 0]
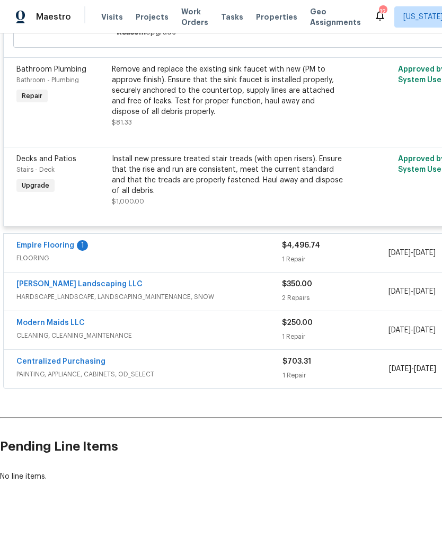
scroll to position [1703, 0]
click at [57, 245] on link "Empire Flooring" at bounding box center [45, 245] width 58 height 7
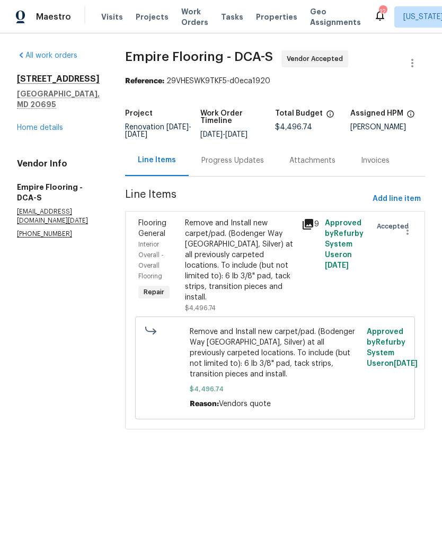
click at [239, 166] on div "Progress Updates" at bounding box center [233, 160] width 63 height 11
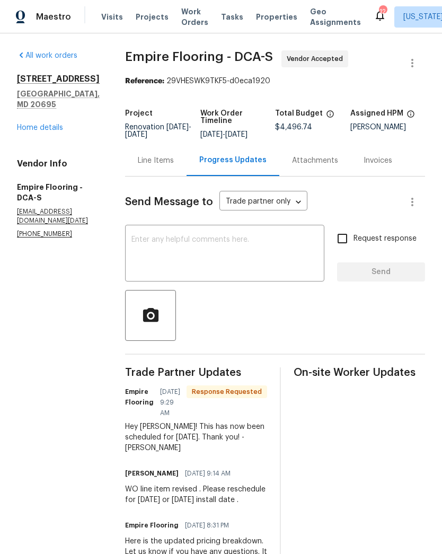
click at [212, 255] on textarea at bounding box center [225, 254] width 187 height 37
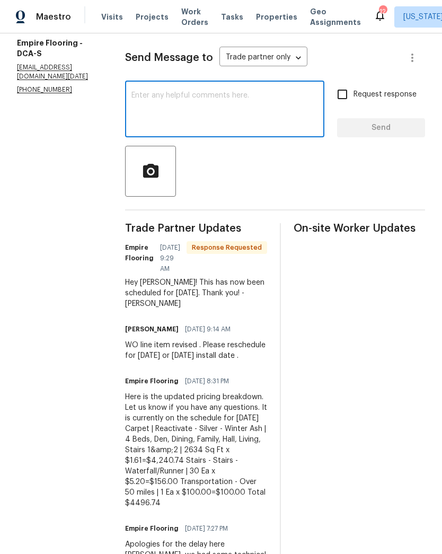
scroll to position [145, 0]
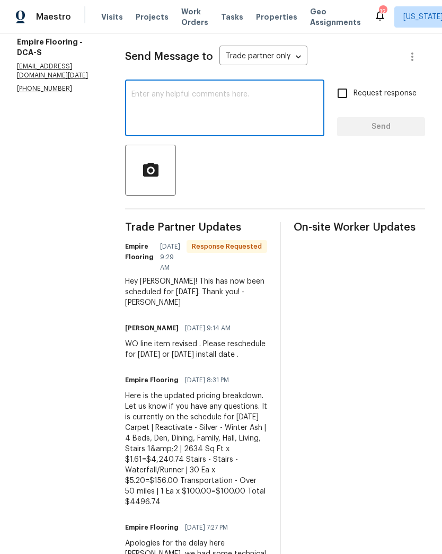
click at [207, 103] on textarea at bounding box center [225, 109] width 187 height 37
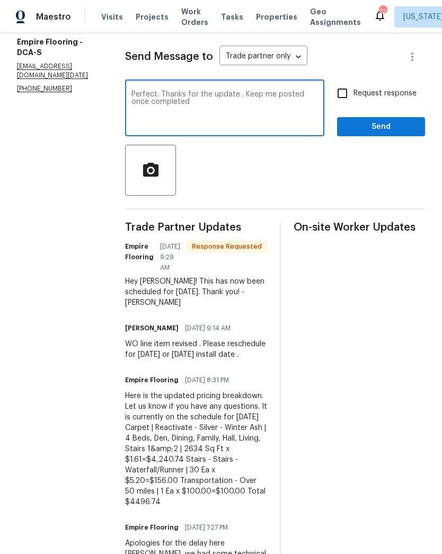
type textarea "Perfect. Thanks for the update . Keep me posted once completed"
click at [340, 103] on input "Request response" at bounding box center [343, 93] width 22 height 22
checkbox input "true"
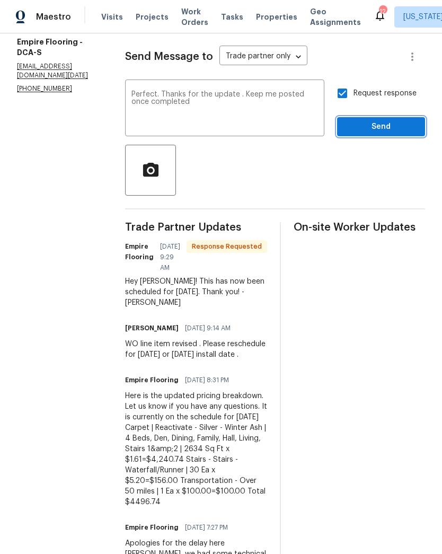
click at [366, 134] on span "Send" at bounding box center [381, 126] width 71 height 13
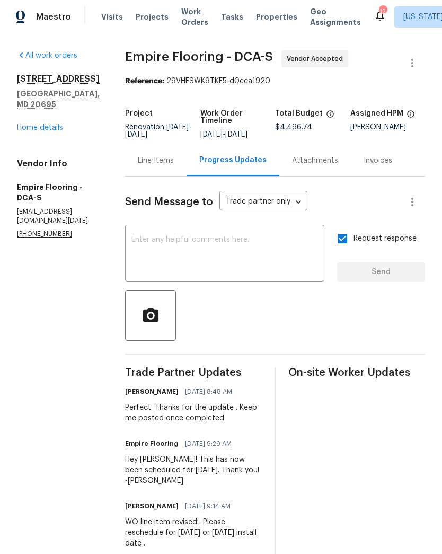
click at [49, 108] on div "5165 Atlantis Ln White Plains, MD 20695 Home details" at bounding box center [58, 103] width 83 height 59
click at [54, 124] on link "Home details" at bounding box center [40, 127] width 46 height 7
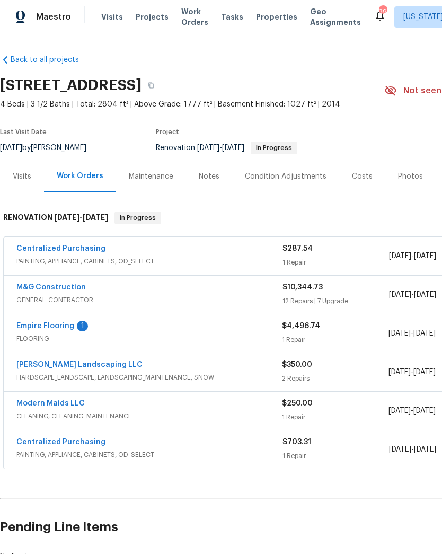
click at [66, 400] on link "Modern Maids LLC" at bounding box center [50, 403] width 68 height 7
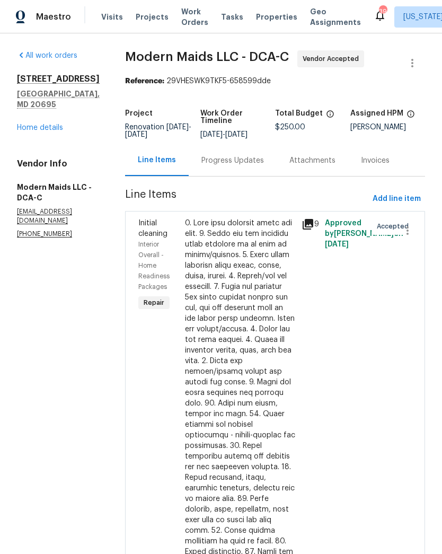
click at [249, 166] on div "Progress Updates" at bounding box center [233, 160] width 63 height 11
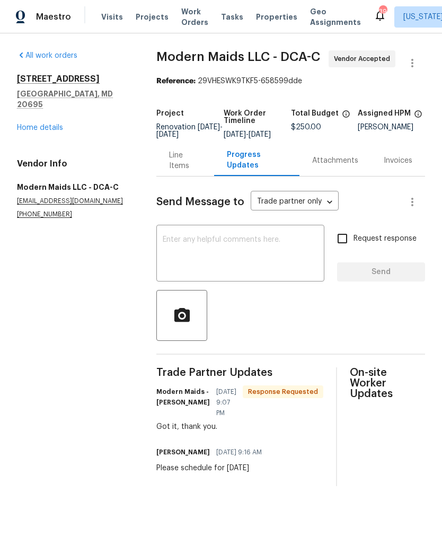
click at [280, 258] on textarea at bounding box center [240, 254] width 155 height 37
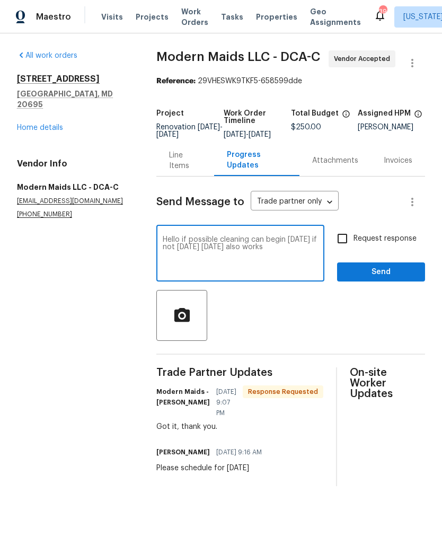
type textarea "Hello if possible cleaning can begin today if not tomorrow Tuesday also works"
click at [351, 245] on input "Request response" at bounding box center [343, 239] width 22 height 22
checkbox input "true"
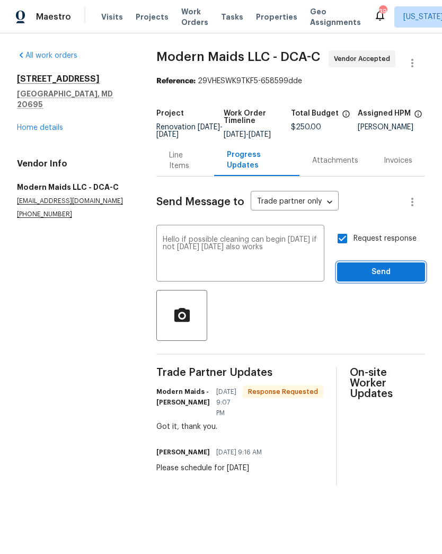
click at [383, 279] on span "Send" at bounding box center [381, 272] width 71 height 13
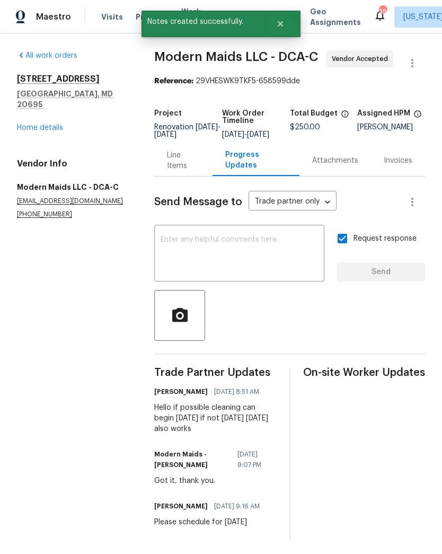
click at [53, 124] on link "Home details" at bounding box center [40, 127] width 46 height 7
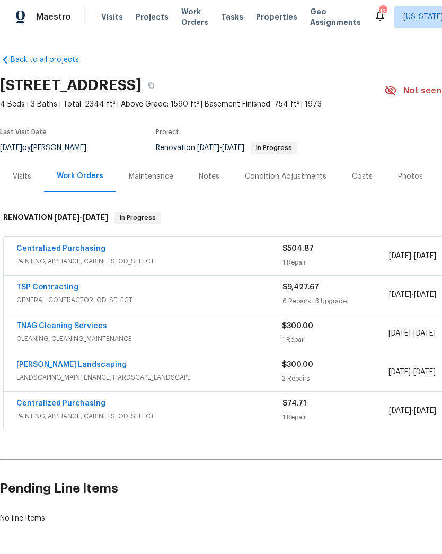
click at [91, 323] on link "TNAG Cleaning Services" at bounding box center [61, 326] width 91 height 7
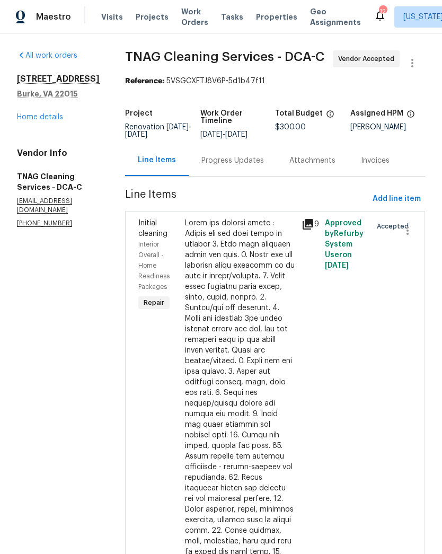
click at [233, 166] on div "Progress Updates" at bounding box center [233, 160] width 63 height 11
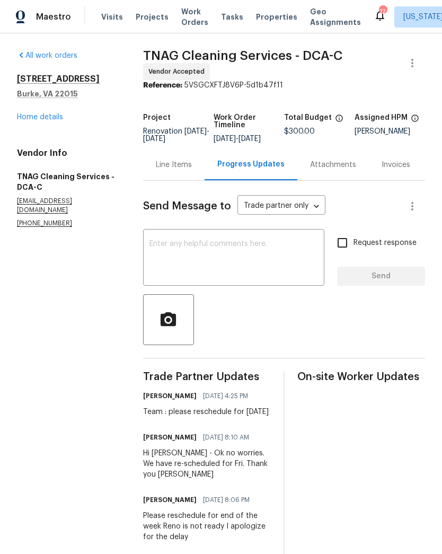
click at [263, 260] on textarea at bounding box center [234, 258] width 169 height 37
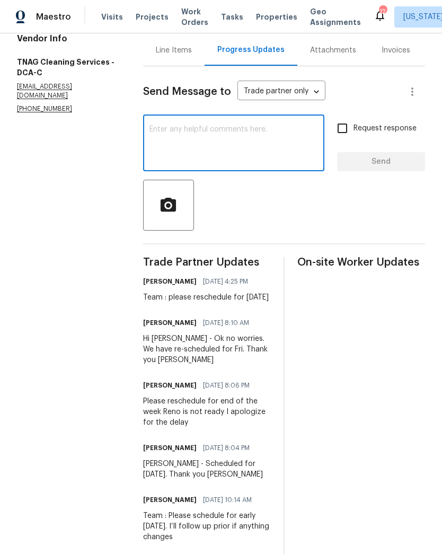
scroll to position [115, 0]
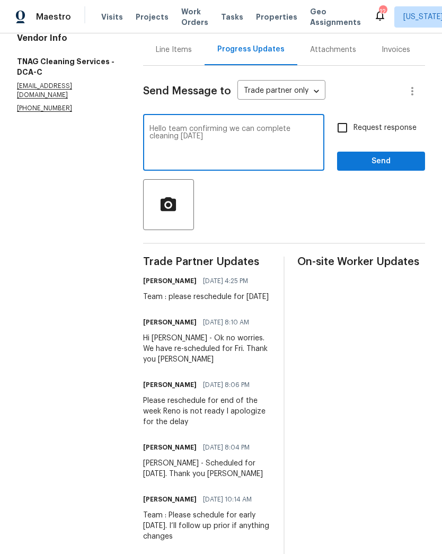
type textarea "Hello team confirming we can complete cleaning today"
click at [345, 135] on input "Request response" at bounding box center [343, 128] width 22 height 22
checkbox input "true"
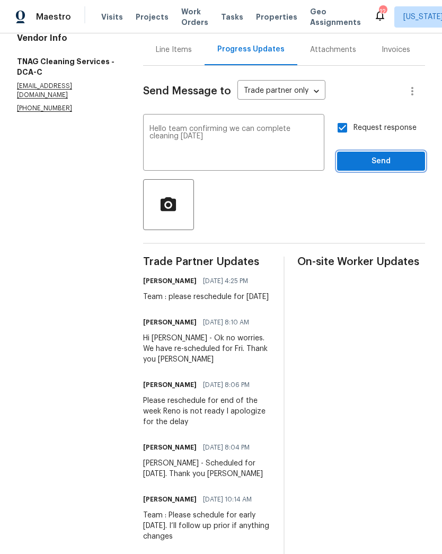
click at [354, 168] on span "Send" at bounding box center [381, 161] width 71 height 13
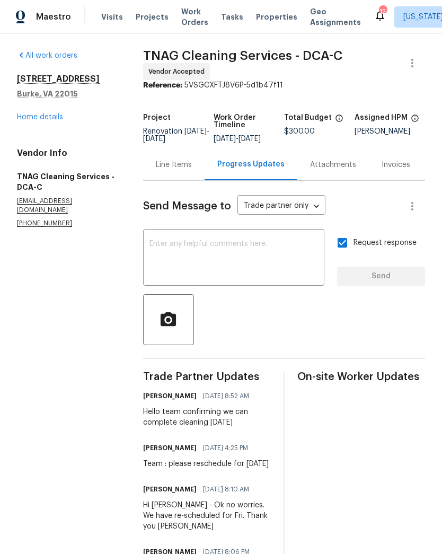
scroll to position [0, 0]
click at [43, 117] on link "Home details" at bounding box center [40, 117] width 46 height 7
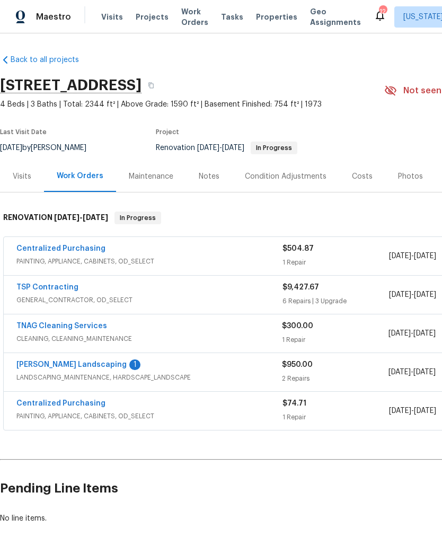
click at [68, 365] on link "Manzano Landscaping" at bounding box center [71, 364] width 110 height 7
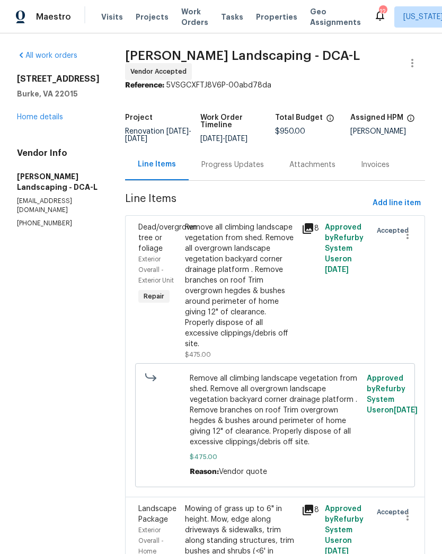
click at [248, 180] on div "Progress Updates" at bounding box center [233, 164] width 88 height 31
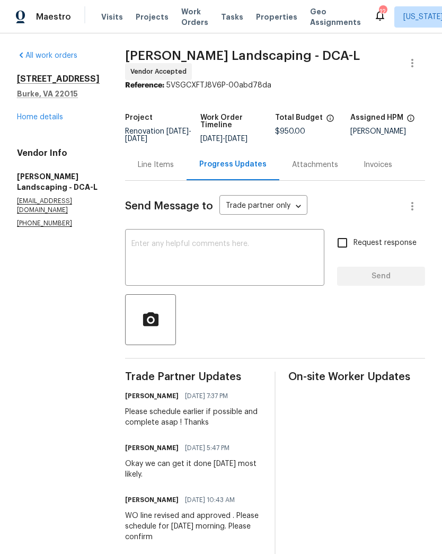
click at [41, 118] on link "Home details" at bounding box center [40, 117] width 46 height 7
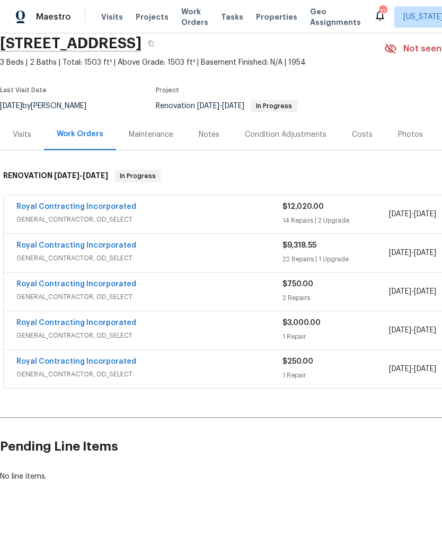
scroll to position [41, 0]
